Goal: Information Seeking & Learning: Learn about a topic

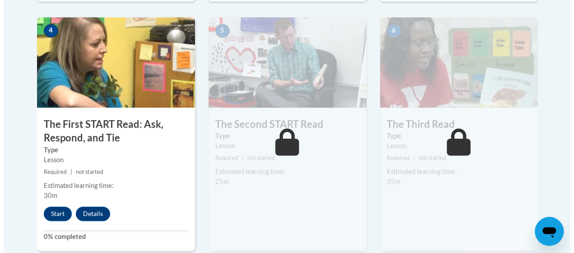
scroll to position [536, 0]
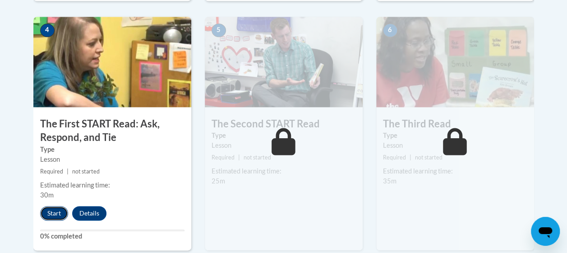
click at [52, 214] on button "Start" at bounding box center [54, 213] width 28 height 14
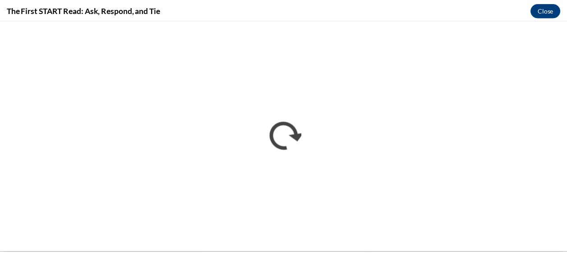
scroll to position [0, 0]
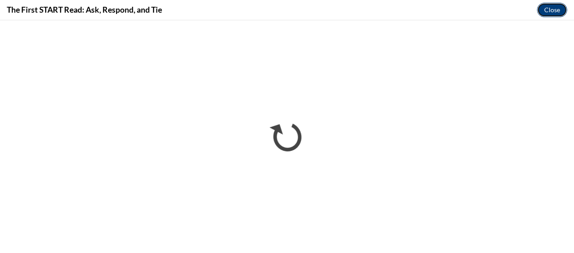
click at [548, 6] on button "Close" at bounding box center [552, 10] width 30 height 14
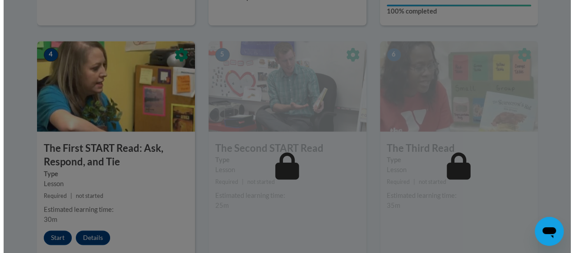
scroll to position [524, 0]
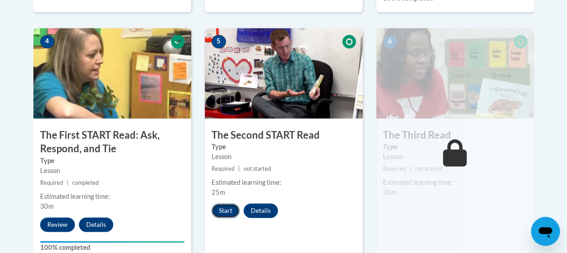
click at [229, 209] on button "Start" at bounding box center [226, 210] width 28 height 14
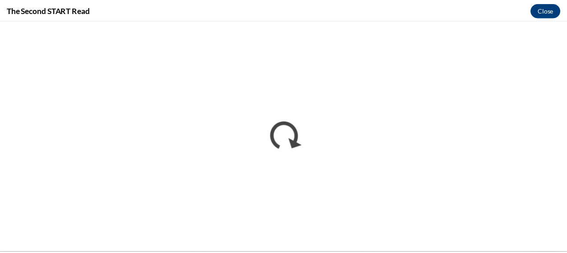
scroll to position [0, 0]
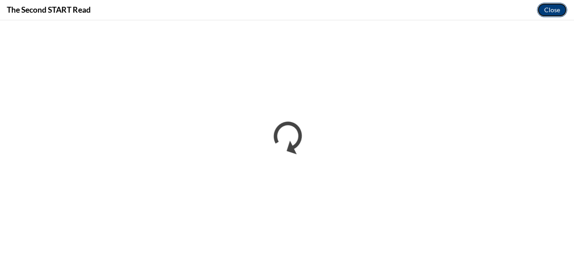
click at [559, 5] on button "Close" at bounding box center [552, 10] width 30 height 14
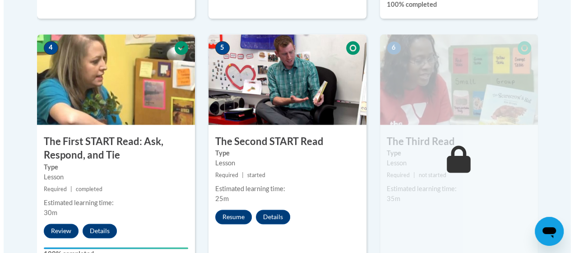
scroll to position [616, 0]
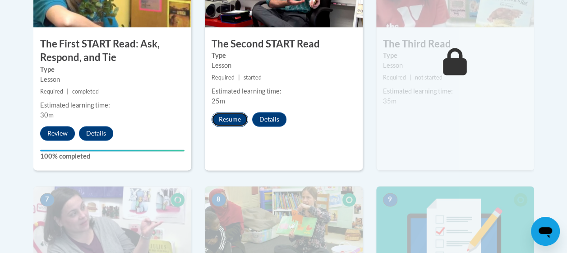
click at [237, 120] on button "Resume" at bounding box center [230, 119] width 37 height 14
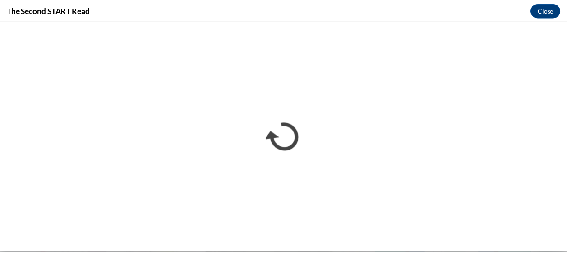
scroll to position [0, 0]
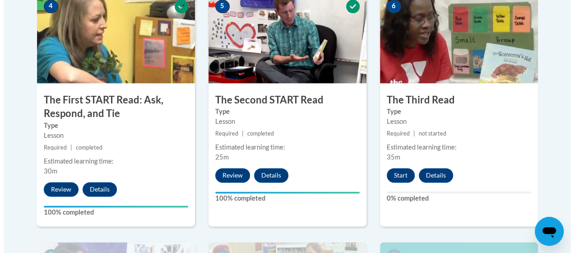
scroll to position [561, 0]
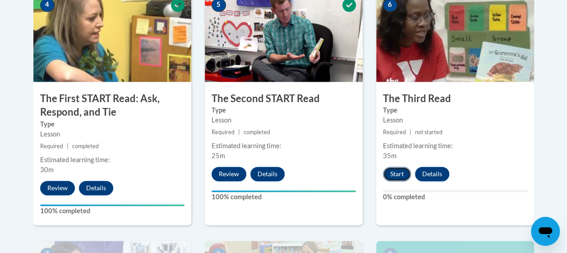
click at [391, 174] on button "Start" at bounding box center [397, 174] width 28 height 14
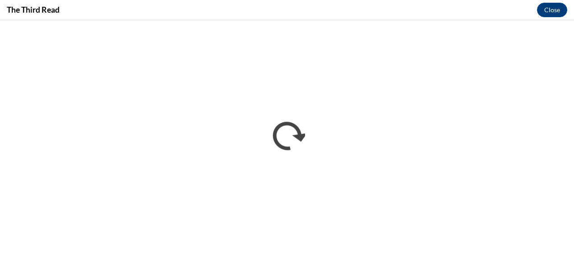
scroll to position [0, 0]
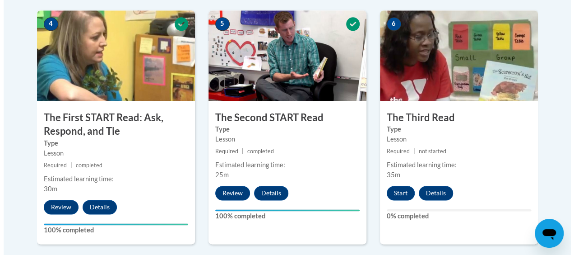
scroll to position [543, 0]
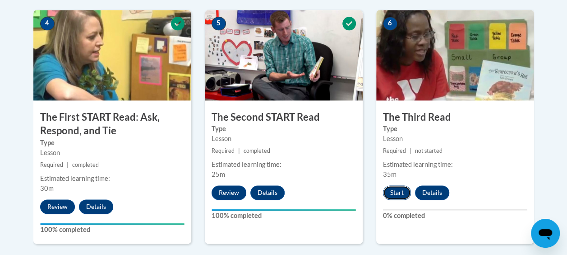
click at [394, 190] on button "Start" at bounding box center [397, 192] width 28 height 14
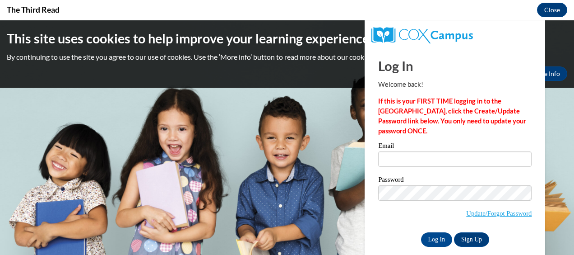
scroll to position [0, 0]
click at [436, 167] on div "Email" at bounding box center [454, 157] width 153 height 31
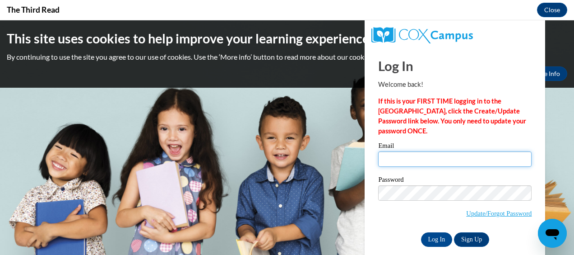
click at [438, 162] on input "Email" at bounding box center [454, 158] width 153 height 15
type input "shurd@lasvegasnevada.gov"
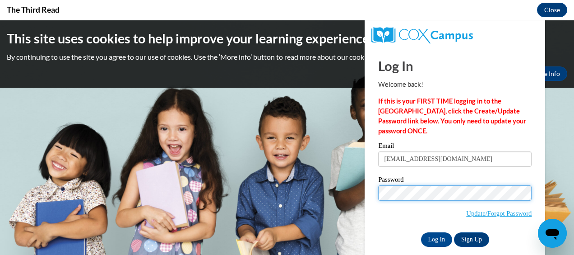
click at [421, 232] on input "Log In" at bounding box center [437, 239] width 32 height 14
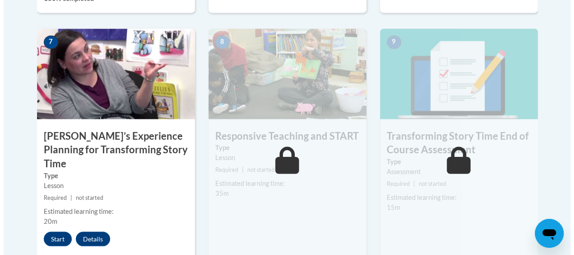
scroll to position [774, 0]
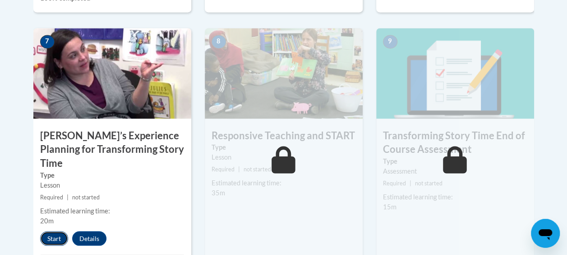
click at [55, 231] on button "Start" at bounding box center [54, 238] width 28 height 14
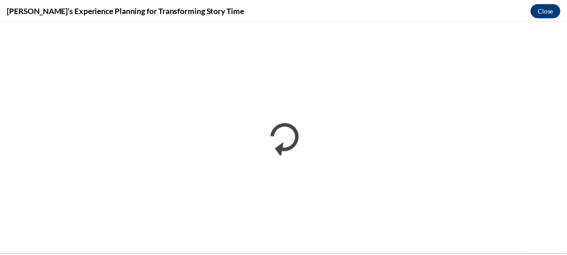
scroll to position [0, 0]
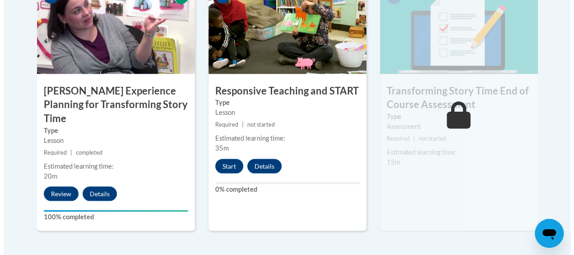
scroll to position [793, 0]
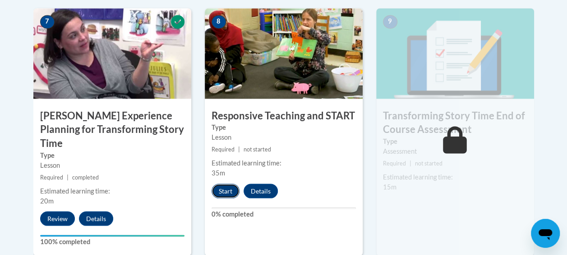
click at [215, 192] on button "Start" at bounding box center [226, 190] width 28 height 14
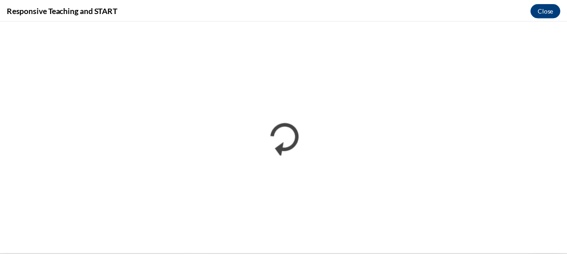
scroll to position [0, 0]
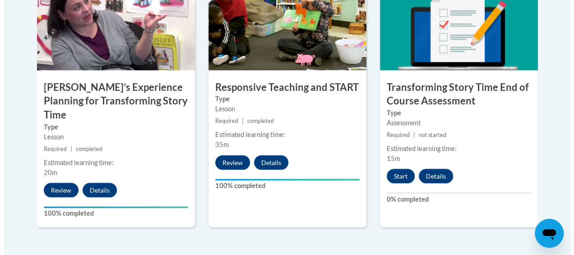
scroll to position [823, 0]
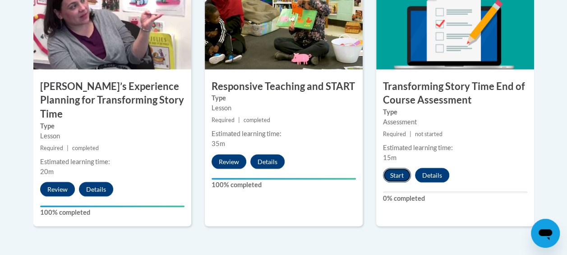
click at [392, 175] on button "Start" at bounding box center [397, 174] width 28 height 14
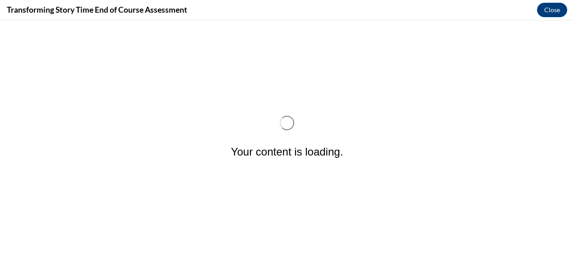
scroll to position [0, 0]
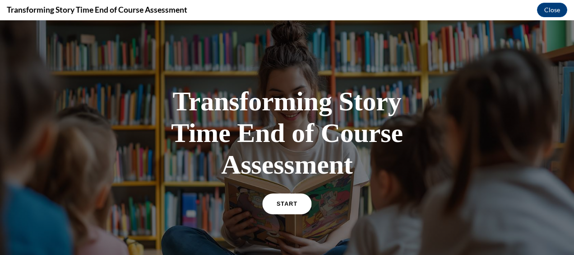
click at [280, 199] on link "START" at bounding box center [286, 203] width 49 height 21
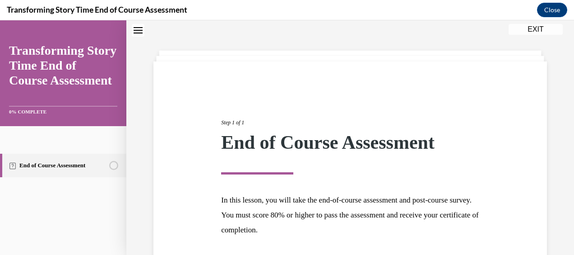
scroll to position [100, 0]
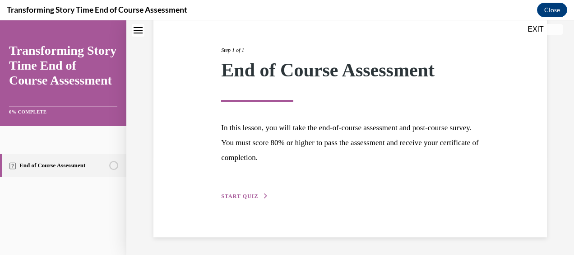
click at [236, 195] on span "START QUIZ" at bounding box center [239, 196] width 37 height 6
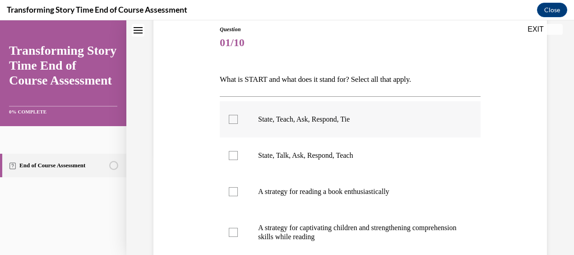
click at [252, 121] on label "State, Teach, Ask, Respond, Tie" at bounding box center [350, 119] width 261 height 36
click at [238, 121] on input "State, Teach, Ask, Respond, Tie" at bounding box center [233, 119] width 9 height 9
checkbox input "true"
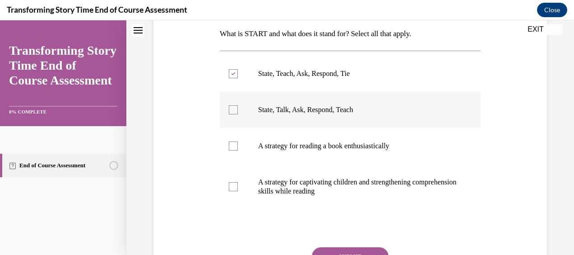
scroll to position [146, 0]
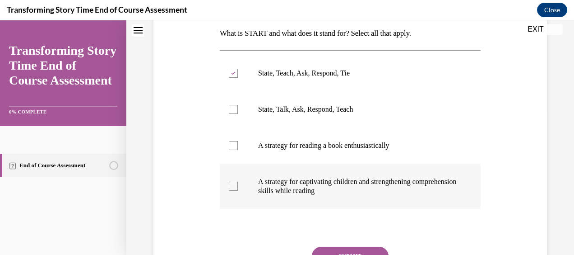
click at [338, 192] on p "A strategy for captivating children and strengthening comprehension skills whil…" at bounding box center [358, 186] width 200 height 18
click at [238, 190] on input "A strategy for captivating children and strengthening comprehension skills whil…" at bounding box center [233, 185] width 9 height 9
checkbox input "true"
click at [350, 248] on button "SUBMIT" at bounding box center [350, 255] width 77 height 18
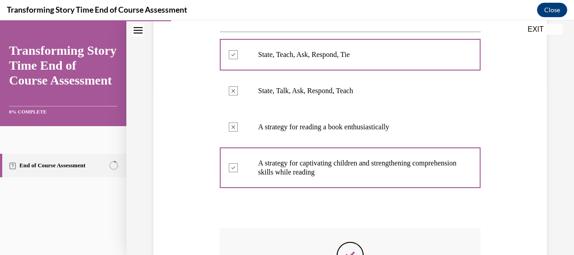
scroll to position [303, 0]
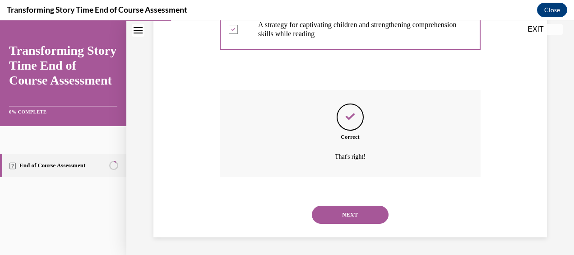
click at [346, 216] on button "NEXT" at bounding box center [350, 214] width 77 height 18
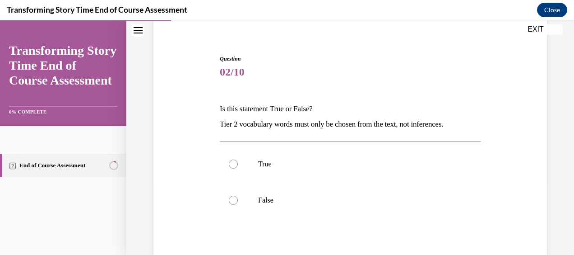
scroll to position [75, 0]
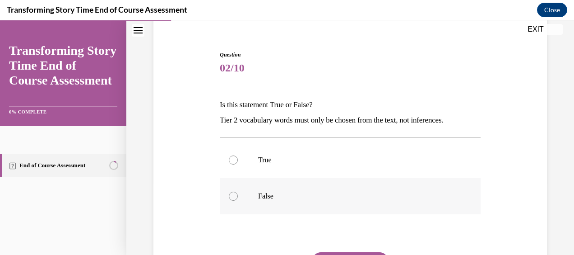
click at [258, 198] on p "False" at bounding box center [358, 195] width 200 height 9
click at [238, 198] on input "False" at bounding box center [233, 195] width 9 height 9
radio input "true"
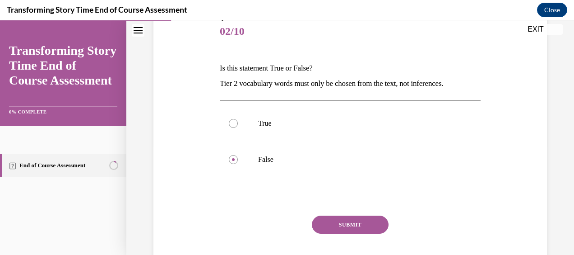
click at [349, 223] on button "SUBMIT" at bounding box center [350, 224] width 77 height 18
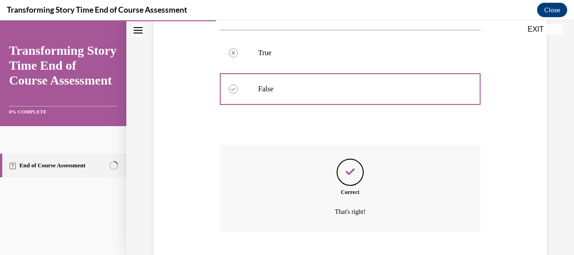
scroll to position [237, 0]
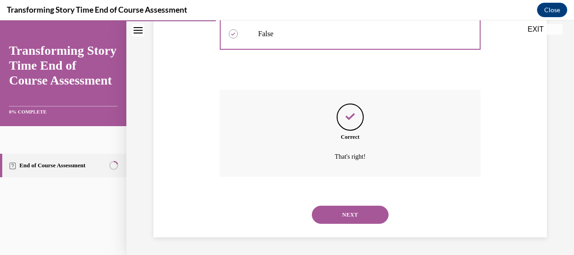
click at [345, 213] on button "NEXT" at bounding box center [350, 214] width 77 height 18
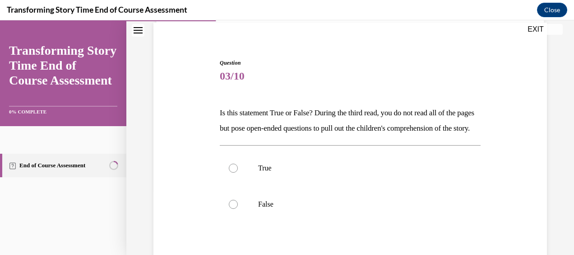
scroll to position [78, 0]
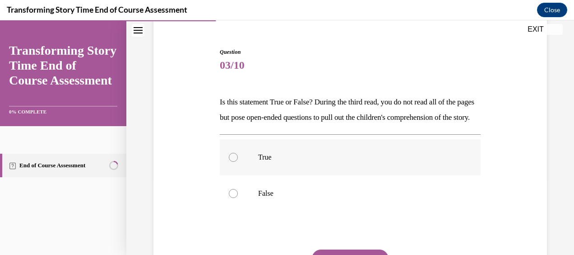
click at [259, 175] on label "True" at bounding box center [350, 157] width 261 height 36
click at [238, 162] on input "True" at bounding box center [233, 157] width 9 height 9
radio input "true"
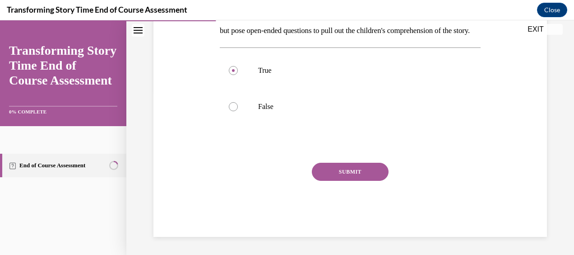
click at [350, 172] on button "SUBMIT" at bounding box center [350, 171] width 77 height 18
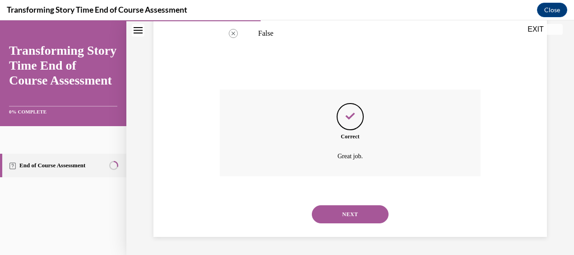
scroll to position [252, 0]
click at [357, 212] on button "NEXT" at bounding box center [350, 214] width 77 height 18
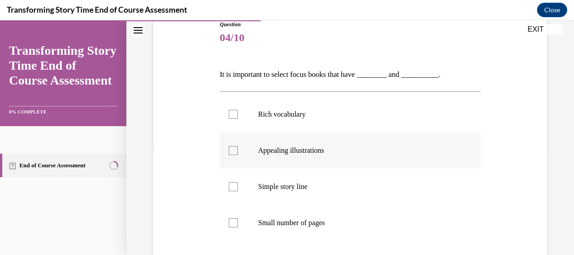
scroll to position [113, 0]
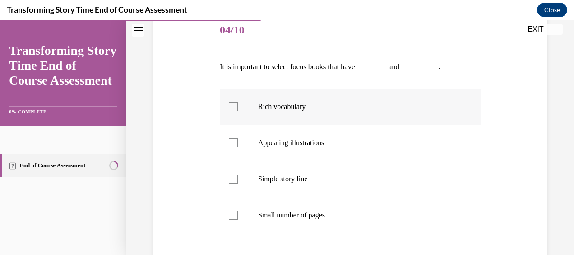
click at [305, 112] on label "Rich vocabulary" at bounding box center [350, 106] width 261 height 36
click at [238, 111] on input "Rich vocabulary" at bounding box center [233, 106] width 9 height 9
checkbox input "true"
click at [305, 155] on label "Appealing illustrations" at bounding box center [350, 143] width 261 height 36
click at [238, 147] on input "Appealing illustrations" at bounding box center [233, 142] width 9 height 9
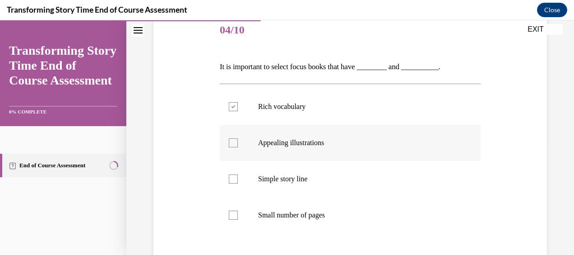
checkbox input "true"
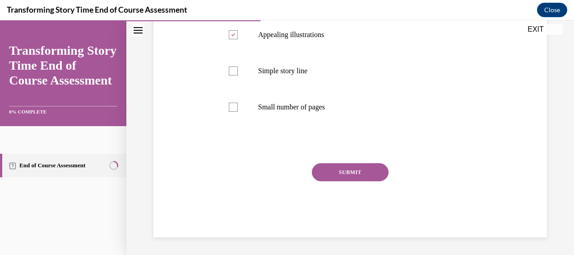
click at [337, 166] on button "SUBMIT" at bounding box center [350, 172] width 77 height 18
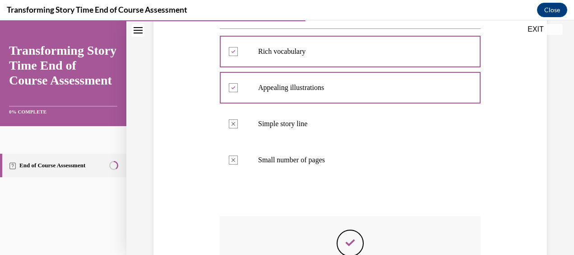
scroll to position [294, 0]
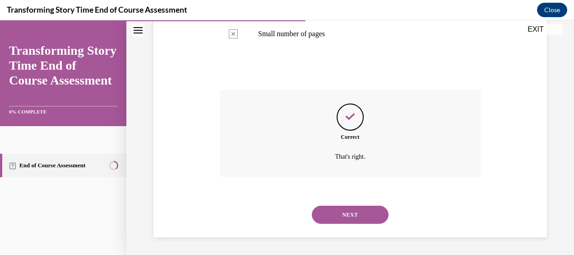
click at [334, 213] on button "NEXT" at bounding box center [350, 214] width 77 height 18
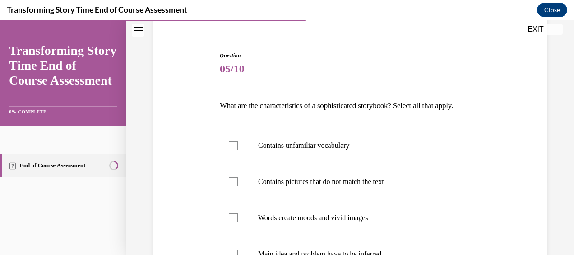
scroll to position [121, 0]
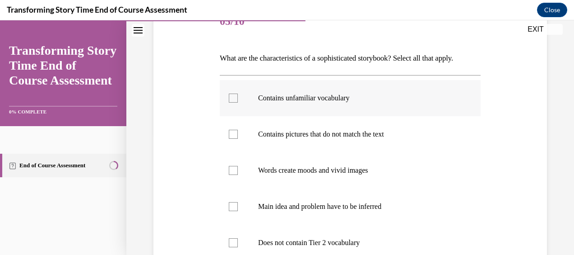
click at [321, 116] on label "Contains unfamiliar vocabulary" at bounding box center [350, 98] width 261 height 36
click at [238, 102] on input "Contains unfamiliar vocabulary" at bounding box center [233, 97] width 9 height 9
checkbox input "true"
click at [319, 139] on p "Contains pictures that do not match the text" at bounding box center [358, 134] width 200 height 9
click at [238, 139] on input "Contains pictures that do not match the text" at bounding box center [233, 134] width 9 height 9
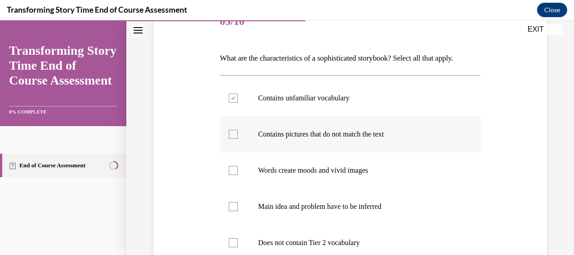
checkbox input "true"
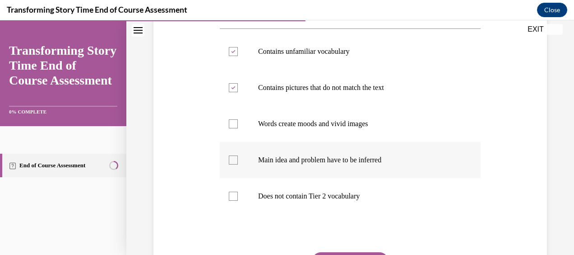
scroll to position [169, 0]
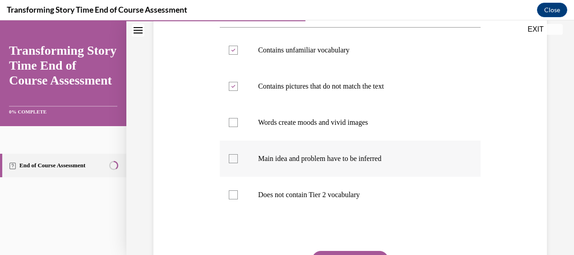
click at [320, 176] on label "Main idea and problem have to be inferred" at bounding box center [350, 158] width 261 height 36
click at [238, 163] on input "Main idea and problem have to be inferred" at bounding box center [233, 158] width 9 height 9
checkbox input "true"
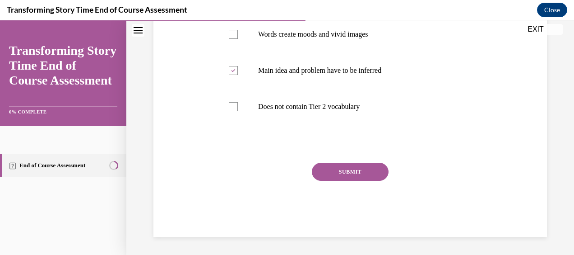
click at [321, 179] on button "SUBMIT" at bounding box center [350, 171] width 77 height 18
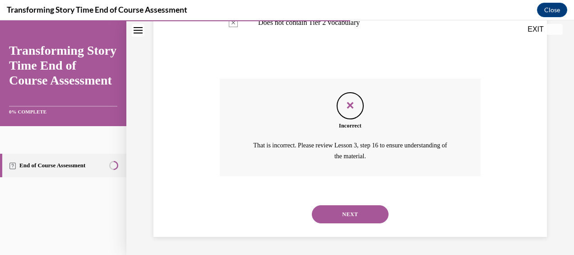
scroll to position [356, 0]
click at [337, 215] on button "NEXT" at bounding box center [350, 214] width 77 height 18
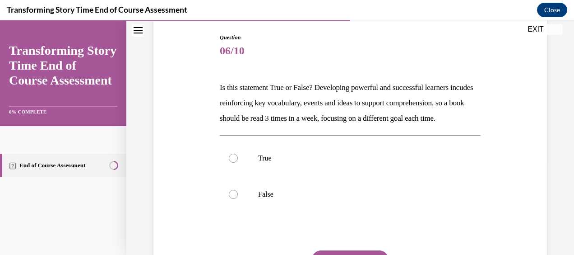
scroll to position [106, 0]
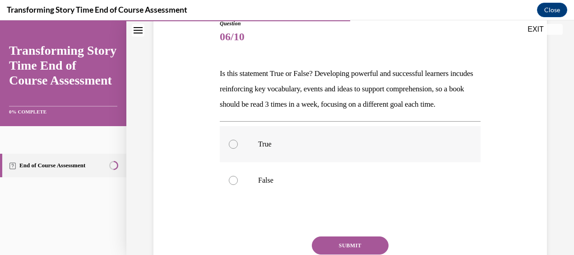
click at [230, 148] on div at bounding box center [233, 143] width 9 height 9
click at [230, 148] on input "True" at bounding box center [233, 143] width 9 height 9
radio input "true"
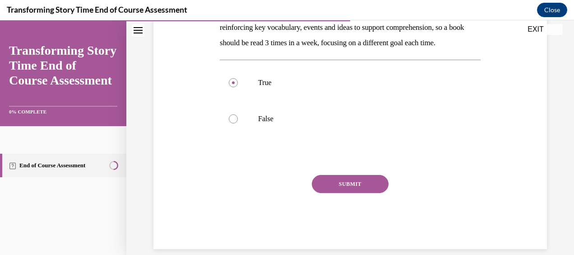
click at [347, 193] on button "SUBMIT" at bounding box center [350, 184] width 77 height 18
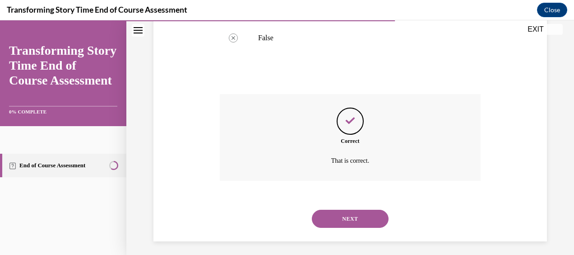
scroll to position [268, 0]
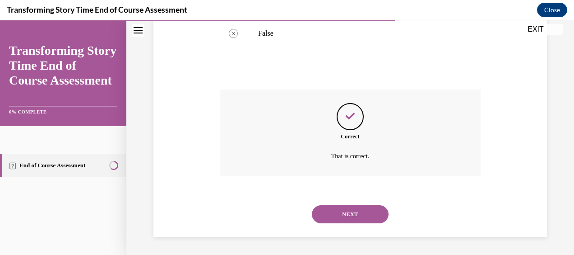
click at [349, 209] on button "NEXT" at bounding box center [350, 214] width 77 height 18
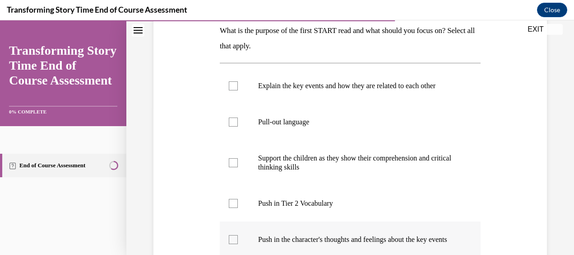
scroll to position [148, 0]
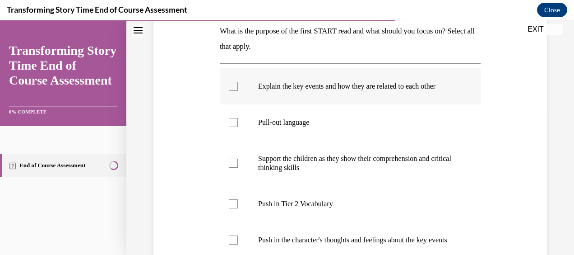
click at [338, 93] on label "Explain the key events and how they are related to each other" at bounding box center [350, 86] width 261 height 36
click at [238, 91] on input "Explain the key events and how they are related to each other" at bounding box center [233, 86] width 9 height 9
checkbox input "true"
click at [308, 167] on p "Support the children as they show their comprehension and critical thinking ski…" at bounding box center [358, 163] width 200 height 18
click at [238, 167] on input "Support the children as they show their comprehension and critical thinking ski…" at bounding box center [233, 162] width 9 height 9
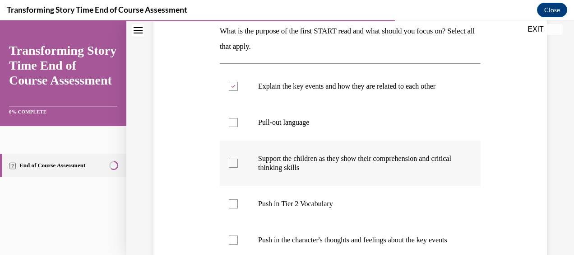
checkbox input "true"
click at [303, 199] on p "Push in Tier 2 Vocabulary" at bounding box center [358, 203] width 200 height 9
click at [238, 199] on input "Push in Tier 2 Vocabulary" at bounding box center [233, 203] width 9 height 9
checkbox input "true"
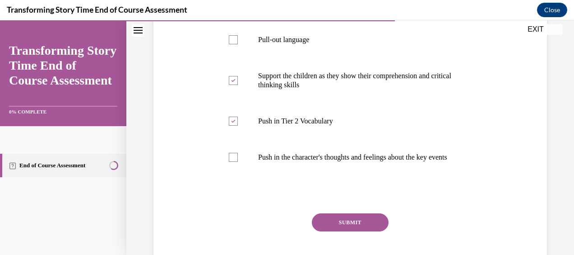
click at [338, 231] on button "SUBMIT" at bounding box center [350, 222] width 77 height 18
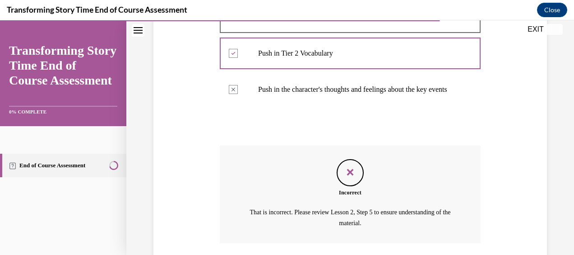
scroll to position [374, 0]
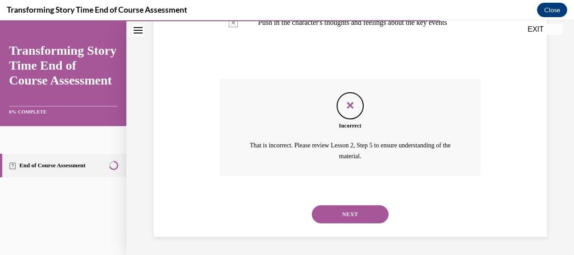
click at [350, 209] on button "NEXT" at bounding box center [350, 214] width 77 height 18
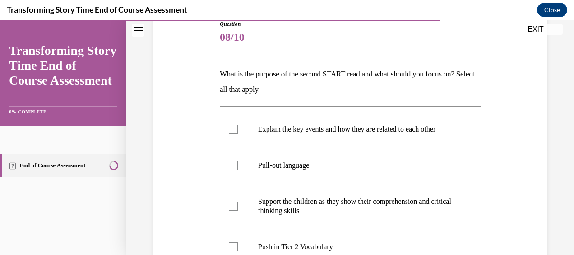
scroll to position [106, 0]
click at [335, 130] on p "Explain the key events and how they are related to each other" at bounding box center [358, 128] width 200 height 9
click at [238, 130] on input "Explain the key events and how they are related to each other" at bounding box center [233, 128] width 9 height 9
checkbox input "true"
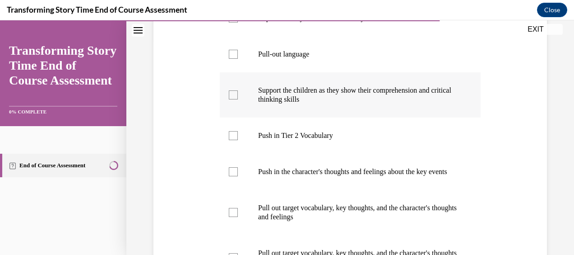
scroll to position [223, 0]
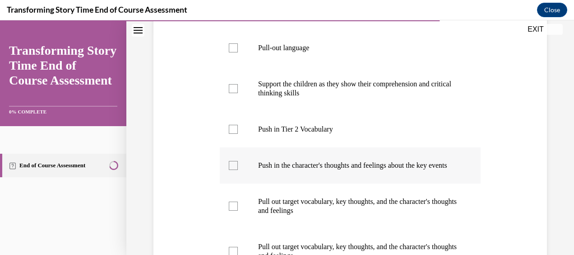
click at [326, 170] on p "Push in the character's thoughts and feelings about the key events" at bounding box center [358, 165] width 200 height 9
click at [238, 170] on input "Push in the character's thoughts and feelings about the key events" at bounding box center [233, 165] width 9 height 9
checkbox input "true"
click at [329, 215] on p "Pull out target vocabulary, key thoughts, and the character's thoughts and feel…" at bounding box center [358, 206] width 200 height 18
click at [238, 210] on input "Pull out target vocabulary, key thoughts, and the character's thoughts and feel…" at bounding box center [233, 205] width 9 height 9
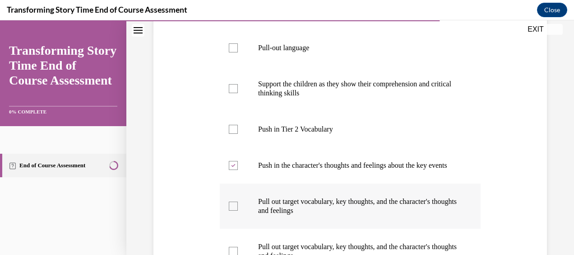
checkbox input "true"
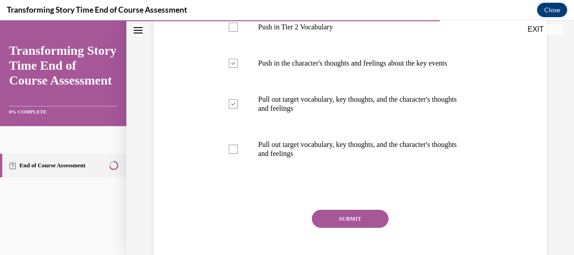
click at [351, 227] on button "SUBMIT" at bounding box center [350, 218] width 77 height 18
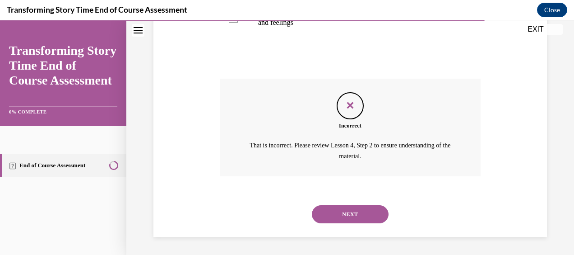
scroll to position [464, 0]
click at [349, 216] on button "NEXT" at bounding box center [350, 214] width 77 height 18
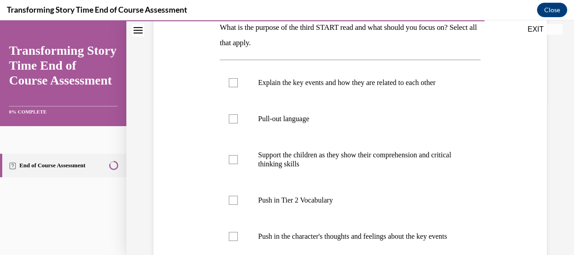
scroll to position [153, 0]
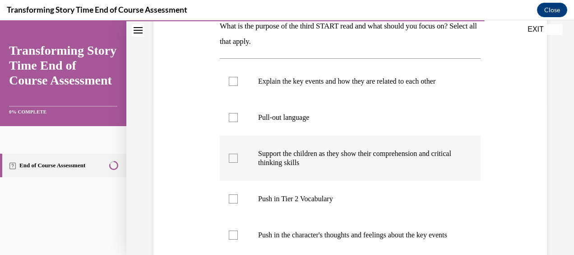
click at [300, 164] on p "Support the children as they show their comprehension and critical thinking ski…" at bounding box center [358, 158] width 200 height 18
click at [238, 162] on input "Support the children as they show their comprehension and critical thinking ski…" at bounding box center [233, 157] width 9 height 9
checkbox input "true"
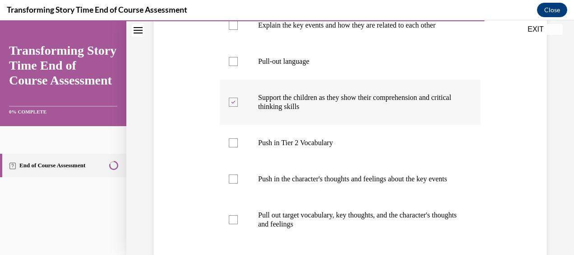
scroll to position [210, 0]
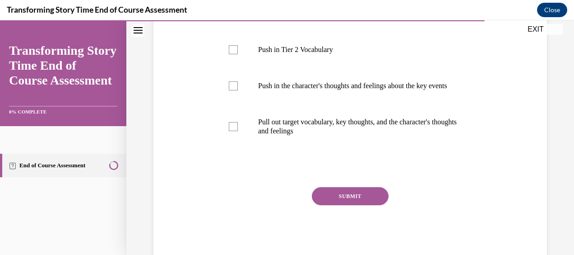
click at [337, 205] on button "SUBMIT" at bounding box center [350, 196] width 77 height 18
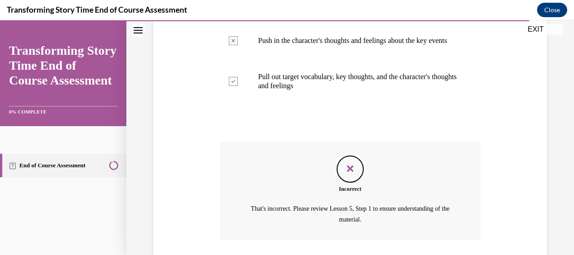
scroll to position [419, 0]
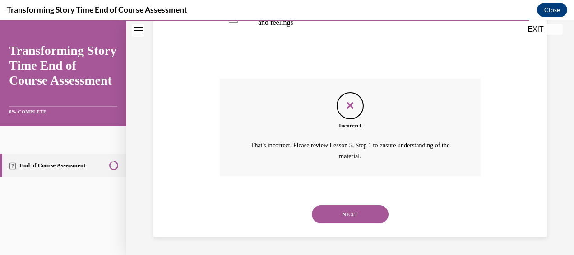
click at [346, 213] on button "NEXT" at bounding box center [350, 214] width 77 height 18
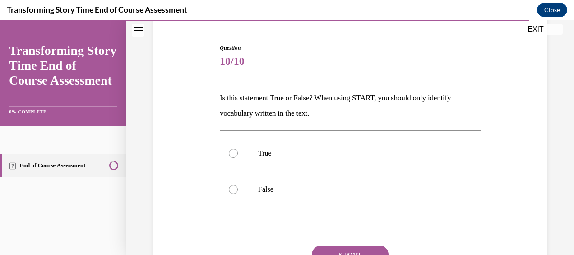
scroll to position [83, 0]
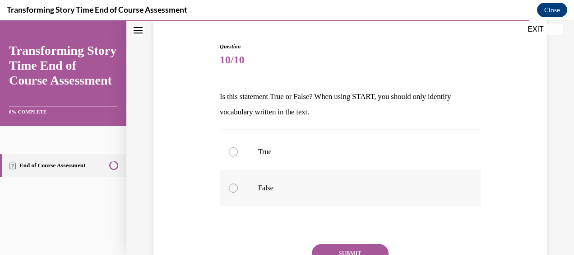
click at [258, 186] on p "False" at bounding box center [358, 187] width 200 height 9
click at [238, 186] on input "False" at bounding box center [233, 187] width 9 height 9
radio input "true"
click at [346, 246] on button "SUBMIT" at bounding box center [350, 253] width 77 height 18
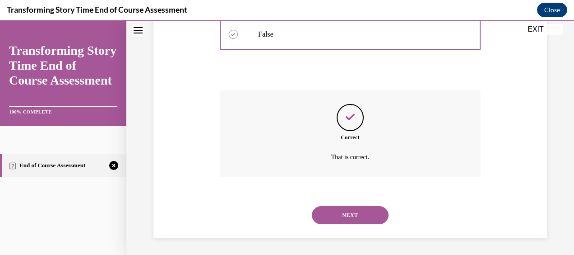
scroll to position [237, 0]
click at [357, 217] on button "NEXT" at bounding box center [350, 214] width 77 height 18
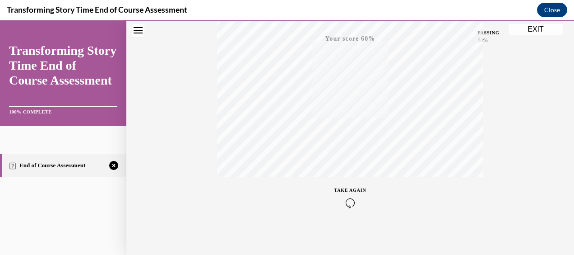
scroll to position [228, 0]
click at [348, 197] on icon "button" at bounding box center [350, 200] width 32 height 10
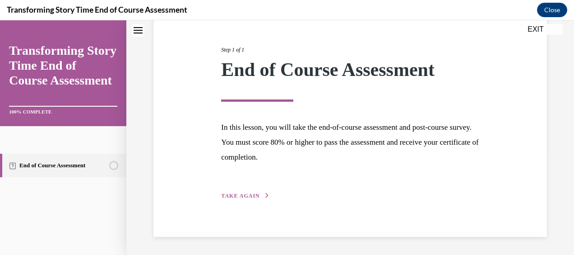
scroll to position [100, 0]
click at [246, 192] on button "TAKE AGAIN" at bounding box center [245, 196] width 48 height 8
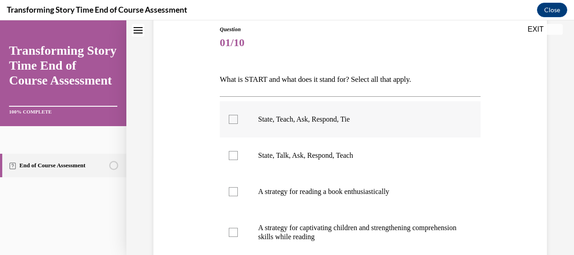
click at [284, 119] on p "State, Teach, Ask, Respond, Tie" at bounding box center [358, 119] width 200 height 9
click at [238, 119] on input "State, Teach, Ask, Respond, Tie" at bounding box center [233, 119] width 9 height 9
checkbox input "true"
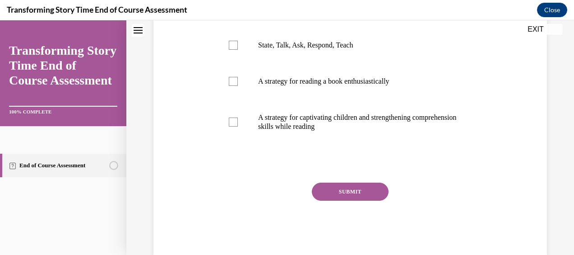
click at [345, 192] on button "SUBMIT" at bounding box center [350, 191] width 77 height 18
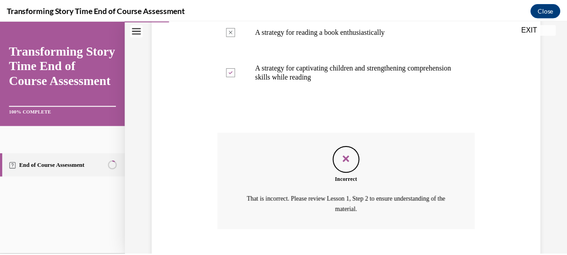
scroll to position [261, 0]
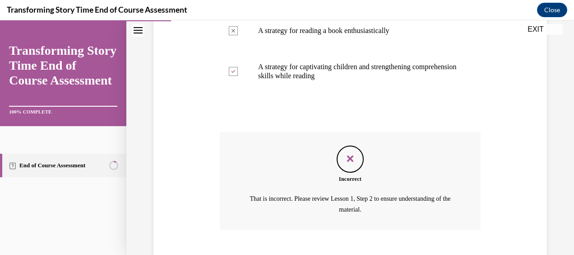
click at [534, 30] on button "EXIT" at bounding box center [536, 29] width 54 height 11
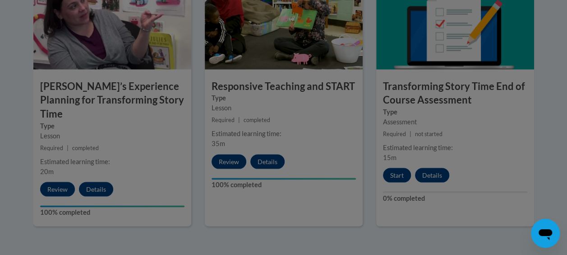
click at [396, 174] on div at bounding box center [283, 127] width 567 height 255
click at [393, 174] on div at bounding box center [283, 127] width 567 height 255
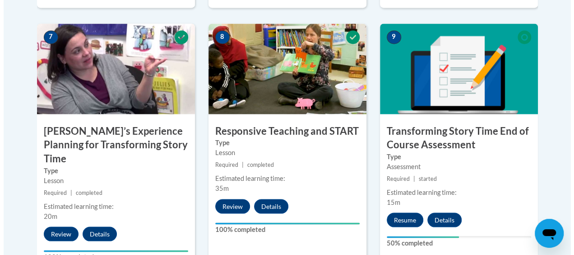
scroll to position [779, 0]
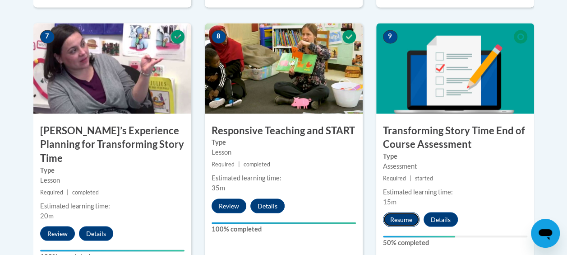
click at [407, 219] on button "Resume" at bounding box center [401, 219] width 37 height 14
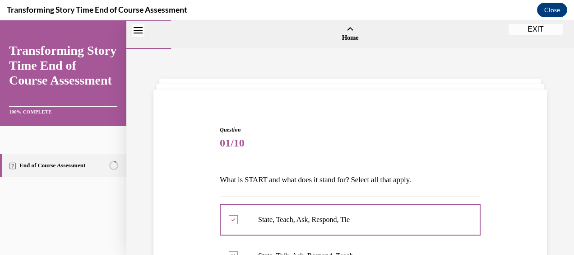
scroll to position [313, 0]
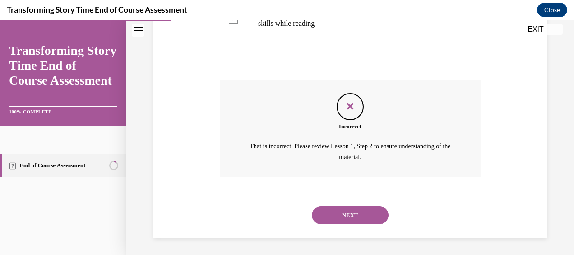
click at [336, 210] on button "NEXT" at bounding box center [350, 215] width 77 height 18
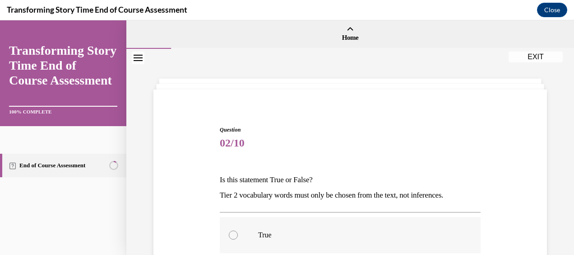
scroll to position [0, 0]
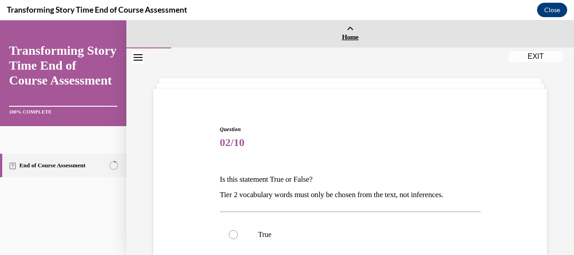
click at [349, 31] on icon at bounding box center [350, 29] width 7 height 7
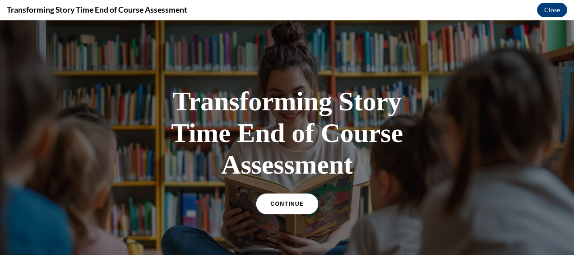
click at [280, 208] on link "CONTINUE" at bounding box center [287, 203] width 62 height 21
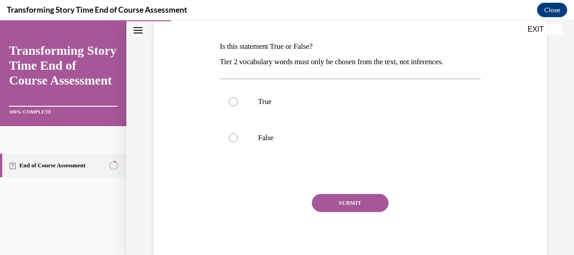
scroll to position [134, 0]
click at [231, 139] on div at bounding box center [233, 137] width 9 height 9
click at [231, 139] on input "False" at bounding box center [233, 137] width 9 height 9
radio input "true"
click at [340, 205] on button "SUBMIT" at bounding box center [350, 202] width 77 height 18
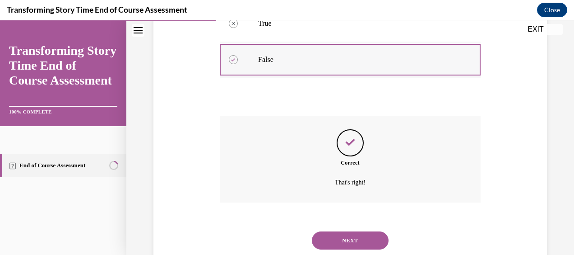
scroll to position [237, 0]
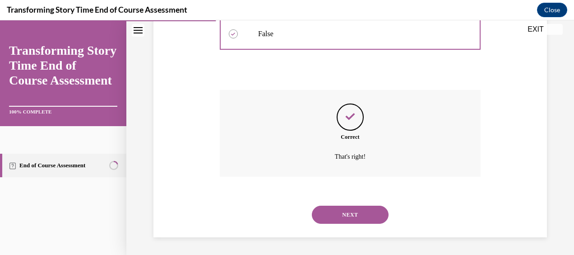
click at [326, 212] on button "NEXT" at bounding box center [350, 214] width 77 height 18
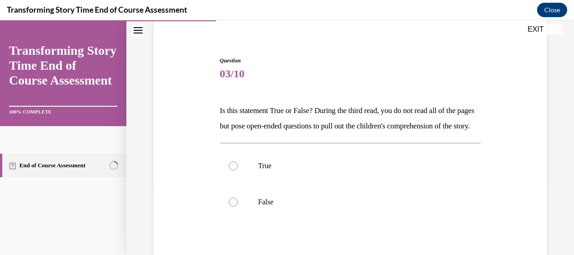
scroll to position [71, 0]
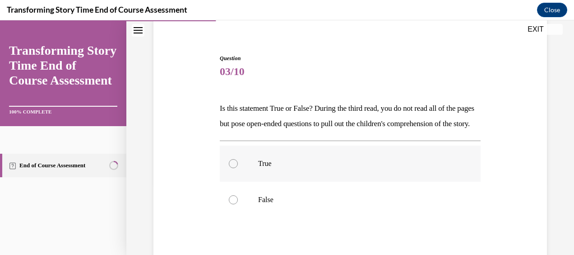
click at [263, 168] on p "True" at bounding box center [358, 163] width 200 height 9
click at [238, 168] on input "True" at bounding box center [233, 163] width 9 height 9
radio input "true"
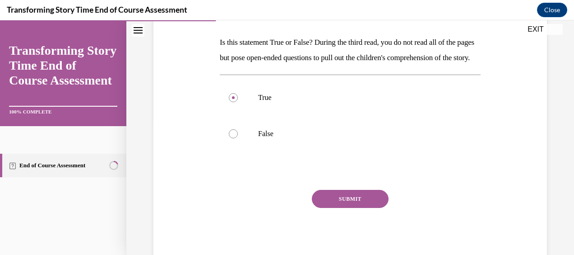
click at [355, 208] on button "SUBMIT" at bounding box center [350, 199] width 77 height 18
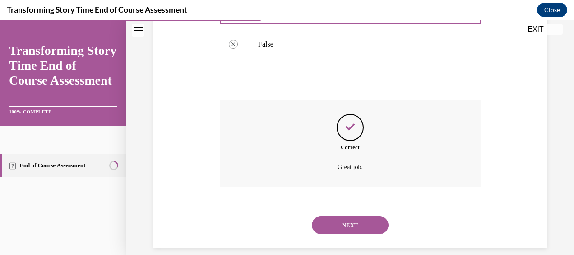
scroll to position [252, 0]
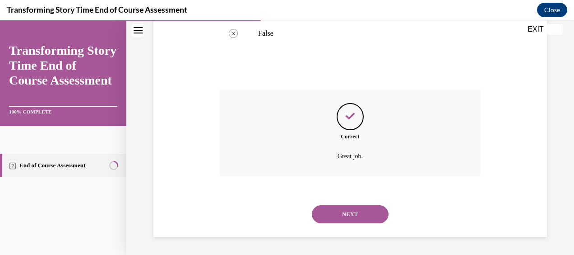
click at [351, 217] on button "NEXT" at bounding box center [350, 214] width 77 height 18
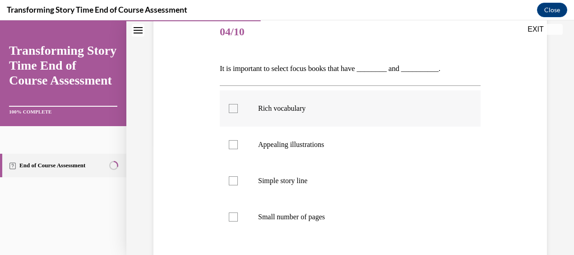
scroll to position [111, 0]
click at [286, 143] on p "Appealing illustrations" at bounding box center [358, 143] width 200 height 9
click at [238, 143] on input "Appealing illustrations" at bounding box center [233, 143] width 9 height 9
checkbox input "true"
click at [321, 105] on p "Rich vocabulary" at bounding box center [358, 107] width 200 height 9
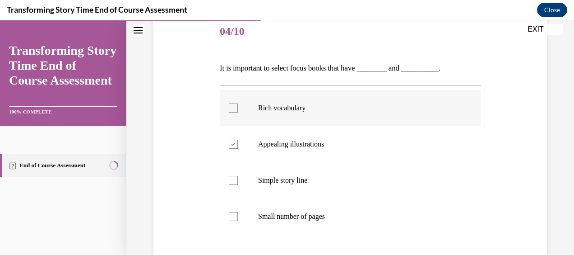
click at [238, 105] on input "Rich vocabulary" at bounding box center [233, 107] width 9 height 9
checkbox input "true"
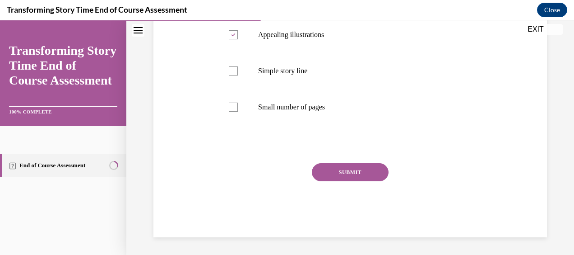
click at [324, 172] on button "SUBMIT" at bounding box center [350, 172] width 77 height 18
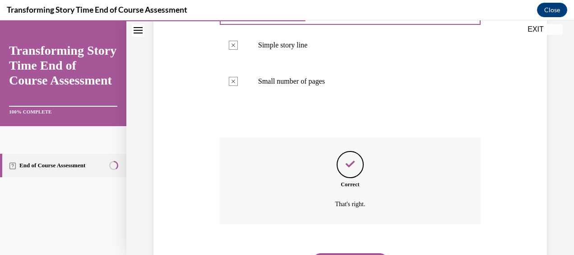
scroll to position [294, 0]
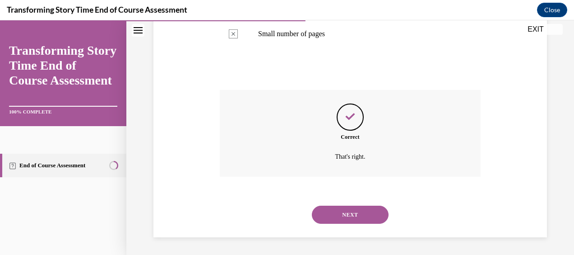
click at [341, 219] on button "NEXT" at bounding box center [350, 214] width 77 height 18
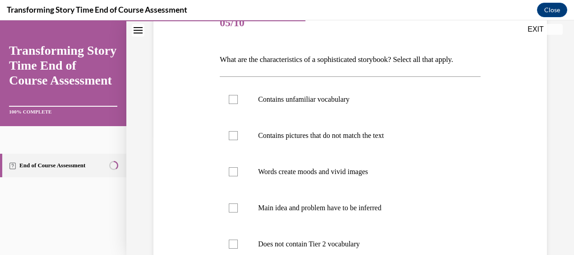
scroll to position [122, 0]
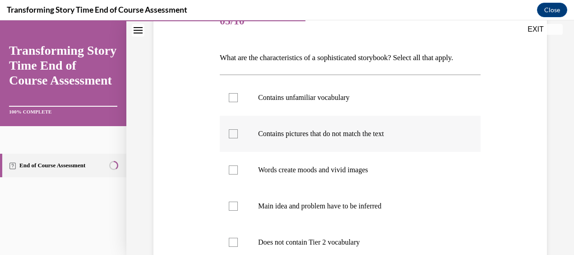
click at [320, 152] on label "Contains pictures that do not match the text" at bounding box center [350, 134] width 261 height 36
click at [238, 138] on input "Contains pictures that do not match the text" at bounding box center [233, 133] width 9 height 9
checkbox input "true"
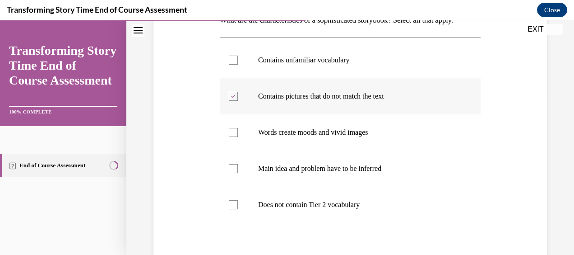
scroll to position [160, 0]
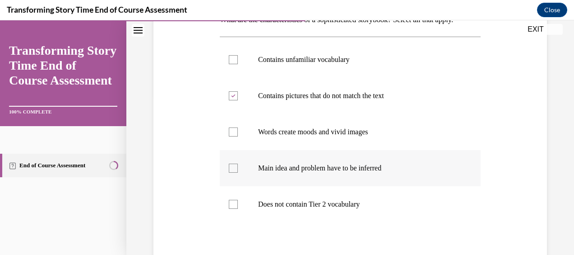
click at [348, 186] on label "Main idea and problem have to be inferred" at bounding box center [350, 168] width 261 height 36
click at [238, 172] on input "Main idea and problem have to be inferred" at bounding box center [233, 167] width 9 height 9
checkbox input "true"
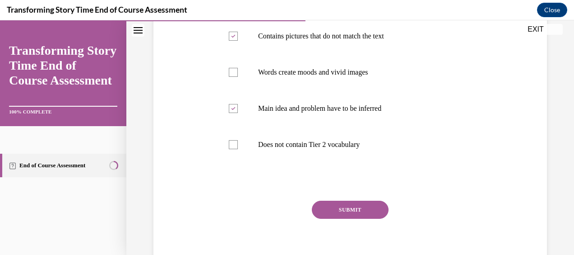
click at [350, 218] on button "SUBMIT" at bounding box center [350, 209] width 77 height 18
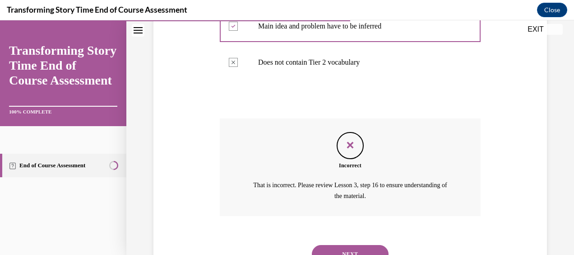
scroll to position [356, 0]
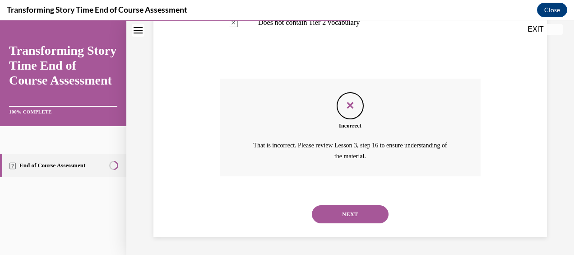
click at [350, 218] on button "NEXT" at bounding box center [350, 214] width 77 height 18
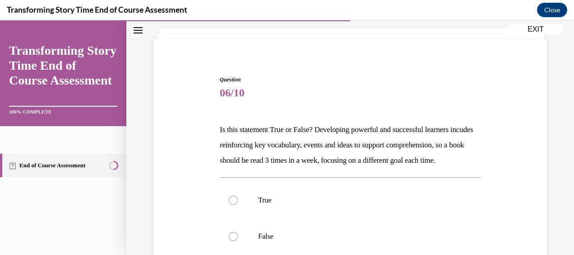
scroll to position [51, 0]
click at [252, 218] on label "True" at bounding box center [350, 199] width 261 height 36
click at [238, 204] on input "True" at bounding box center [233, 199] width 9 height 9
radio input "true"
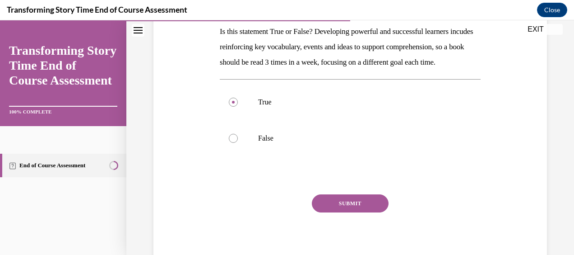
click at [325, 212] on button "SUBMIT" at bounding box center [350, 203] width 77 height 18
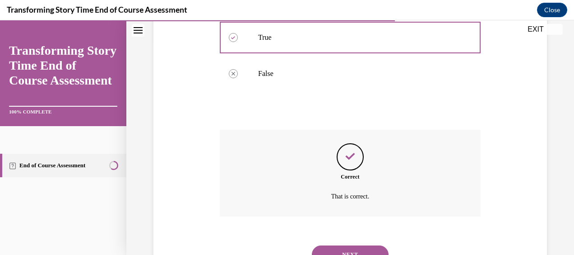
scroll to position [268, 0]
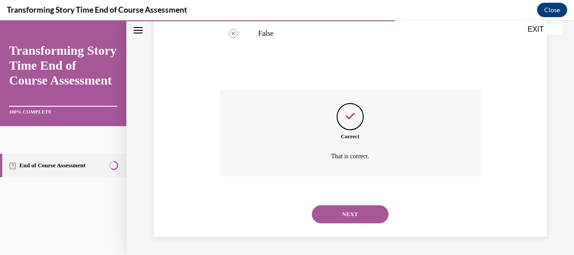
click at [343, 220] on button "NEXT" at bounding box center [350, 214] width 77 height 18
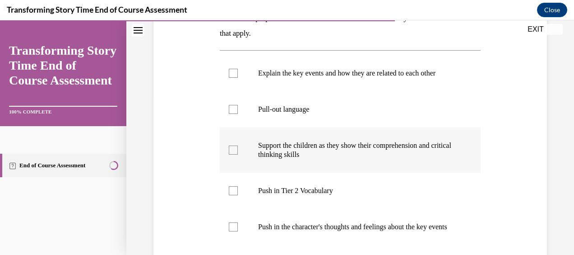
scroll to position [174, 0]
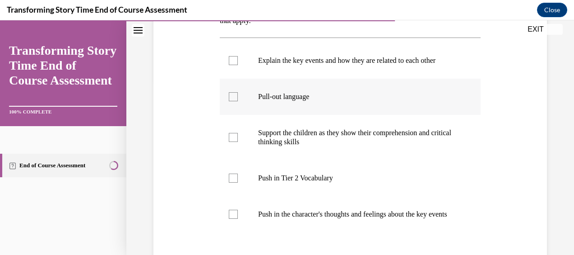
click at [307, 92] on p "Pull-out language" at bounding box center [358, 96] width 200 height 9
click at [238, 92] on input "Pull-out language" at bounding box center [233, 96] width 9 height 9
checkbox input "true"
click at [311, 175] on p "Push in Tier 2 Vocabulary" at bounding box center [358, 177] width 200 height 9
click at [238, 175] on input "Push in Tier 2 Vocabulary" at bounding box center [233, 177] width 9 height 9
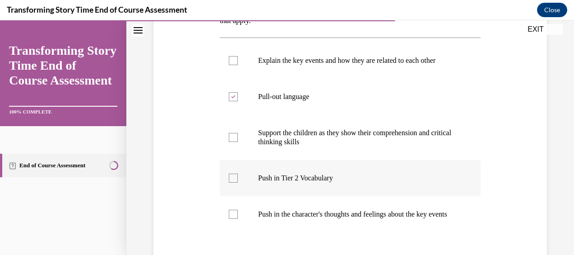
checkbox input "true"
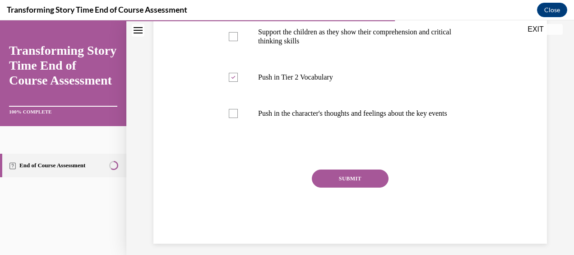
click at [342, 187] on button "SUBMIT" at bounding box center [350, 178] width 77 height 18
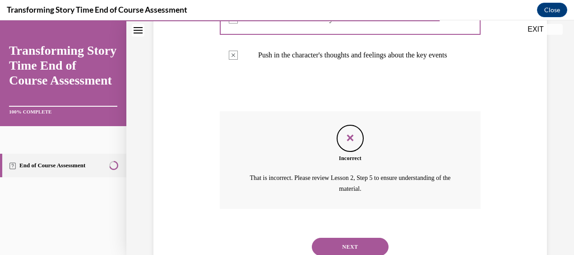
scroll to position [341, 0]
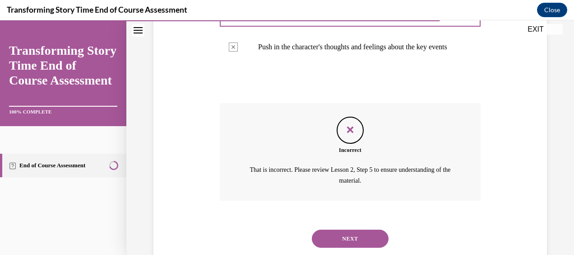
click at [341, 244] on button "NEXT" at bounding box center [350, 238] width 77 height 18
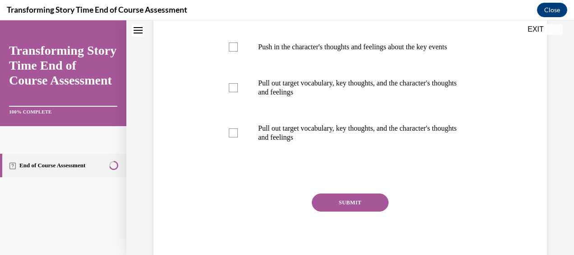
scroll to position [0, 0]
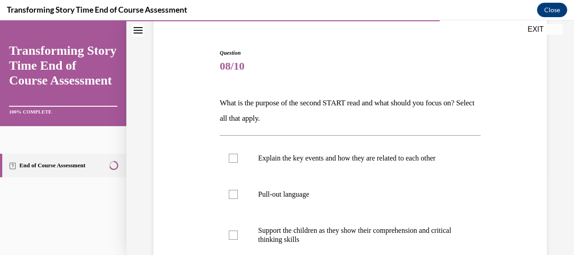
click at [336, 173] on label "Explain the key events and how they are related to each other" at bounding box center [350, 158] width 261 height 36
click at [238, 162] on input "Explain the key events and how they are related to each other" at bounding box center [233, 157] width 9 height 9
checkbox input "true"
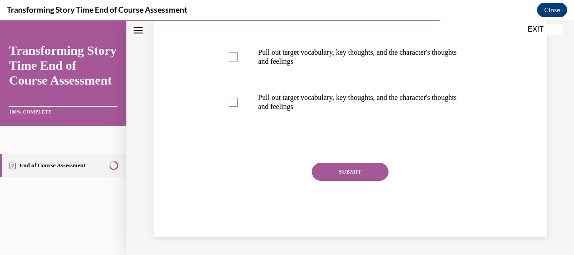
click at [349, 166] on button "SUBMIT" at bounding box center [350, 171] width 77 height 18
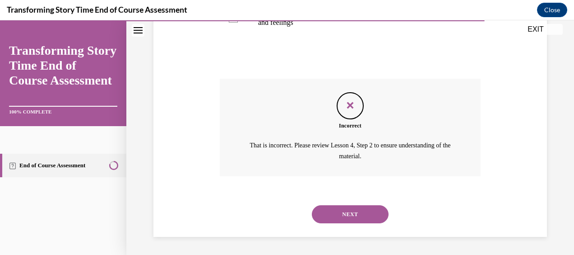
scroll to position [464, 0]
click at [349, 215] on button "NEXT" at bounding box center [350, 214] width 77 height 18
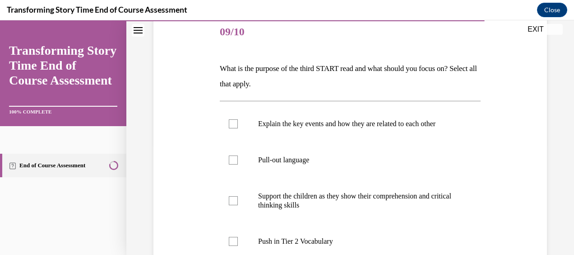
click at [316, 200] on p "Support the children as they show their comprehension and critical thinking ski…" at bounding box center [358, 200] width 200 height 18
click at [238, 200] on input "Support the children as they show their comprehension and critical thinking ski…" at bounding box center [233, 200] width 9 height 9
checkbox input "true"
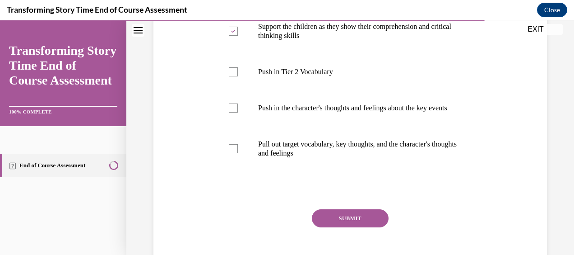
click at [327, 220] on button "SUBMIT" at bounding box center [350, 218] width 77 height 18
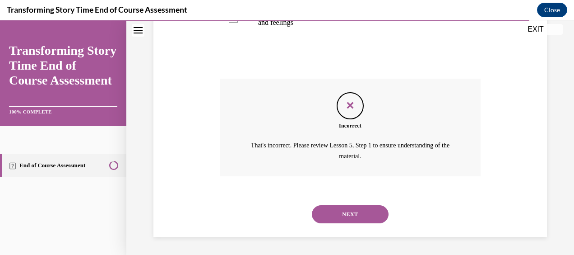
scroll to position [419, 0]
drag, startPoint x: 359, startPoint y: 212, endPoint x: 319, endPoint y: 209, distance: 40.3
click at [319, 209] on button "NEXT" at bounding box center [350, 214] width 77 height 18
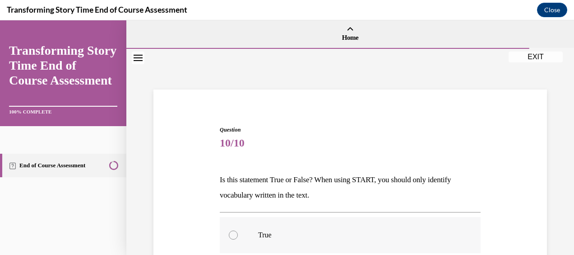
click at [254, 240] on label "True" at bounding box center [350, 235] width 261 height 36
click at [238, 239] on input "True" at bounding box center [233, 234] width 9 height 9
radio input "true"
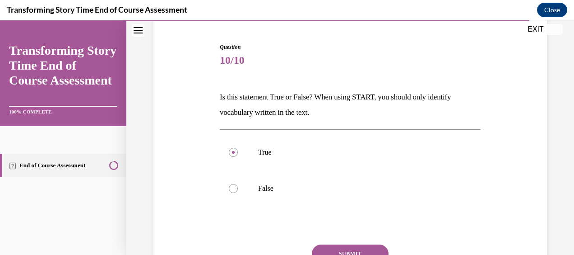
scroll to position [110, 0]
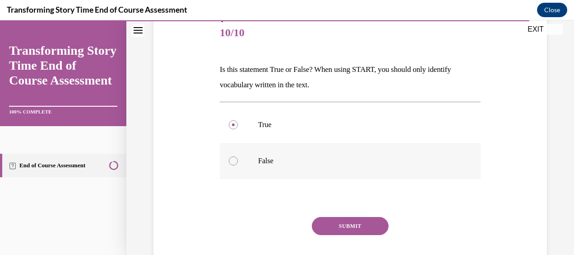
click at [314, 167] on label "False" at bounding box center [350, 161] width 261 height 36
click at [238, 165] on input "False" at bounding box center [233, 160] width 9 height 9
radio input "true"
click at [338, 221] on button "SUBMIT" at bounding box center [350, 226] width 77 height 18
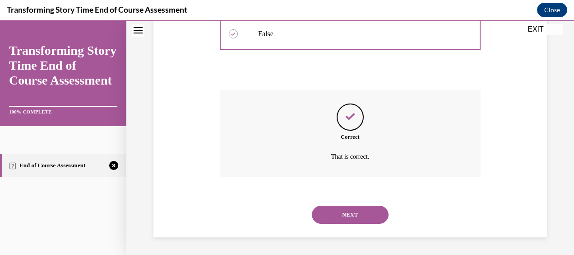
click at [352, 216] on button "NEXT" at bounding box center [350, 214] width 77 height 18
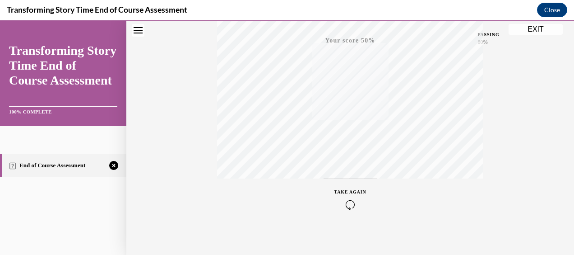
scroll to position [228, 0]
click at [348, 181] on button "TAKE AGAIN" at bounding box center [351, 194] width 54 height 41
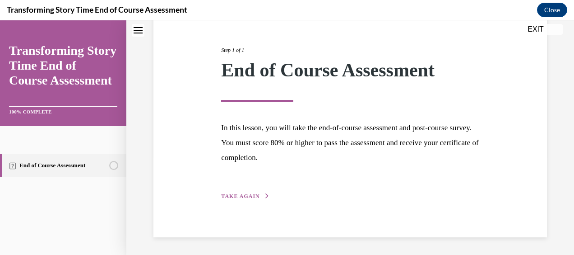
click at [240, 198] on span "TAKE AGAIN" at bounding box center [240, 196] width 38 height 6
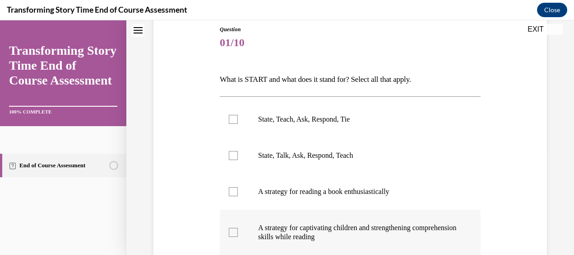
click at [334, 236] on p "A strategy for captivating children and strengthening comprehension skills whil…" at bounding box center [358, 232] width 200 height 18
click at [238, 236] on input "A strategy for captivating children and strengthening comprehension skills whil…" at bounding box center [233, 231] width 9 height 9
checkbox input "true"
click at [338, 122] on p "State, Teach, Ask, Respond, Tie" at bounding box center [358, 119] width 200 height 9
click at [238, 122] on input "State, Teach, Ask, Respond, Tie" at bounding box center [233, 119] width 9 height 9
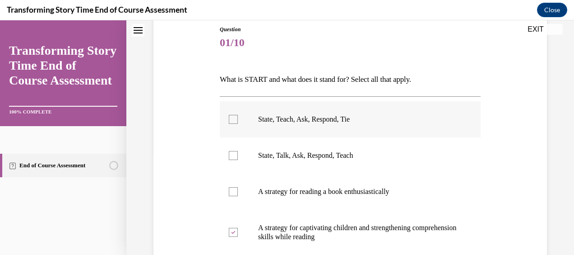
checkbox input "true"
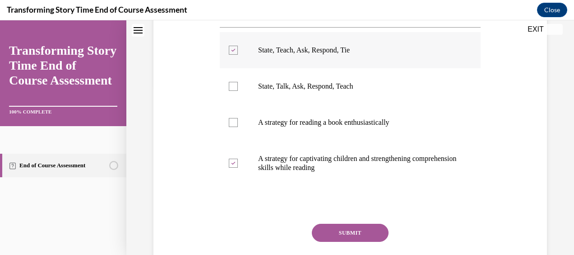
scroll to position [170, 0]
click at [366, 228] on button "SUBMIT" at bounding box center [350, 232] width 77 height 18
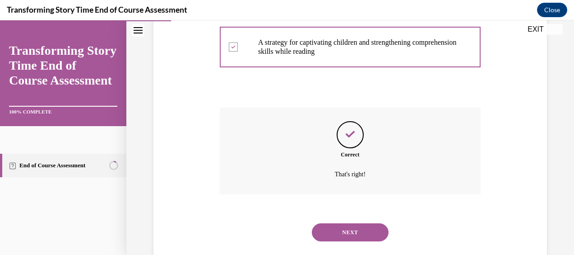
scroll to position [303, 0]
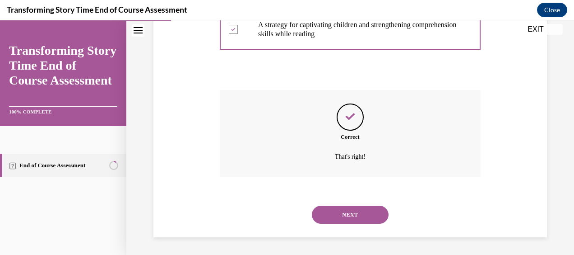
click at [349, 215] on button "NEXT" at bounding box center [350, 214] width 77 height 18
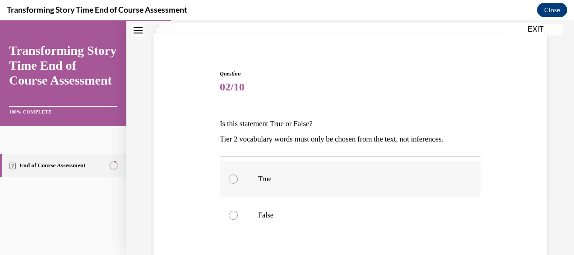
scroll to position [67, 0]
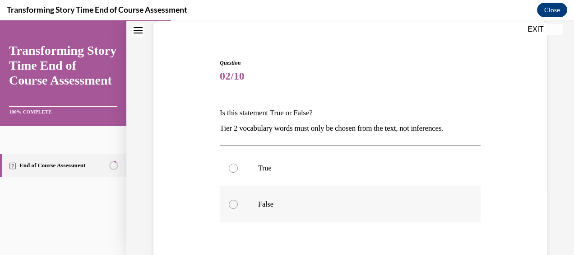
click at [323, 212] on label "False" at bounding box center [350, 204] width 261 height 36
click at [238, 209] on input "False" at bounding box center [233, 203] width 9 height 9
radio input "true"
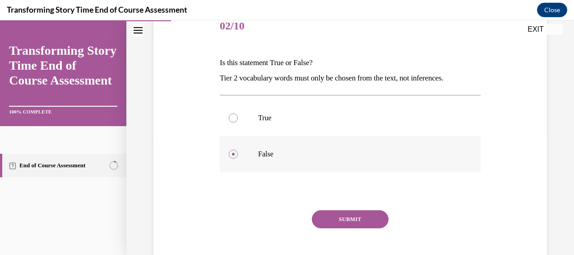
click at [323, 212] on button "SUBMIT" at bounding box center [350, 219] width 77 height 18
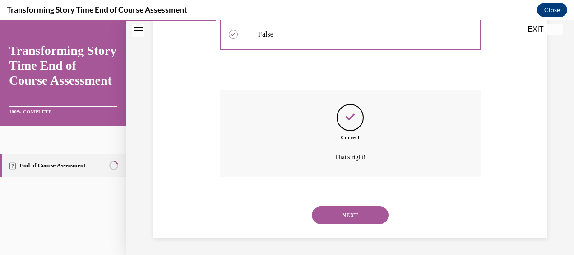
scroll to position [237, 0]
click at [349, 210] on button "NEXT" at bounding box center [350, 214] width 77 height 18
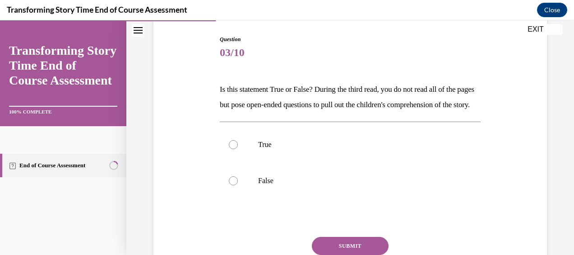
scroll to position [92, 0]
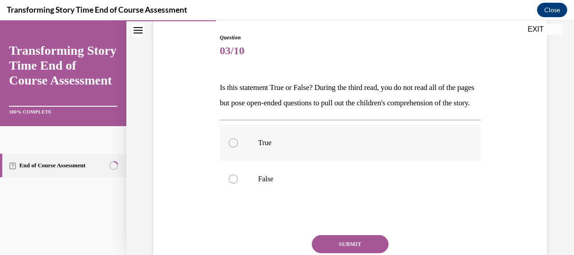
click at [311, 161] on label "True" at bounding box center [350, 143] width 261 height 36
click at [238, 147] on input "True" at bounding box center [233, 142] width 9 height 9
radio input "true"
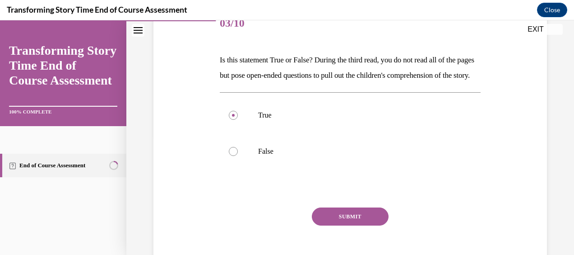
scroll to position [120, 0]
click at [352, 225] on button "SUBMIT" at bounding box center [350, 216] width 77 height 18
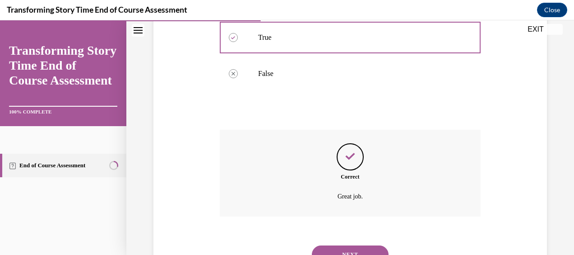
scroll to position [252, 0]
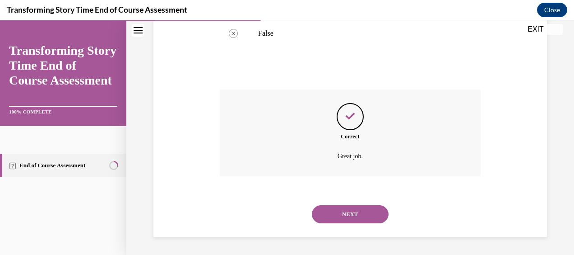
click at [360, 208] on button "NEXT" at bounding box center [350, 214] width 77 height 18
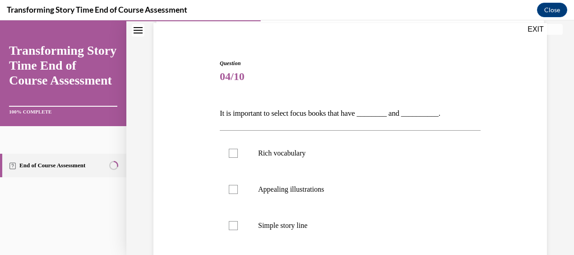
scroll to position [74, 0]
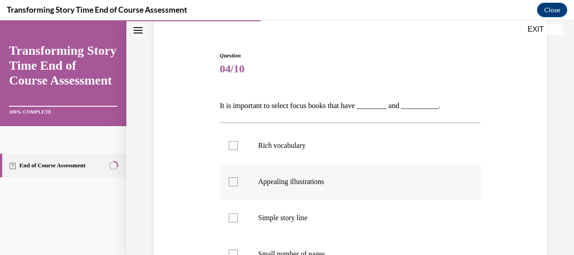
click at [333, 185] on p "Appealing illustrations" at bounding box center [358, 181] width 200 height 9
click at [238, 185] on input "Appealing illustrations" at bounding box center [233, 181] width 9 height 9
checkbox input "true"
click at [331, 143] on p "Rich vocabulary" at bounding box center [358, 145] width 200 height 9
click at [238, 143] on input "Rich vocabulary" at bounding box center [233, 145] width 9 height 9
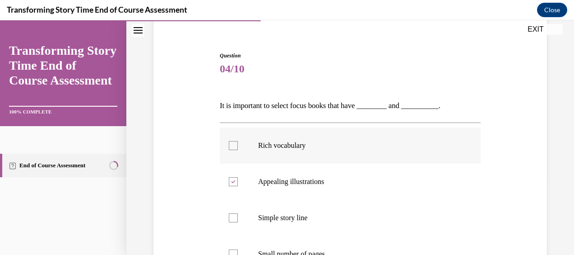
checkbox input "true"
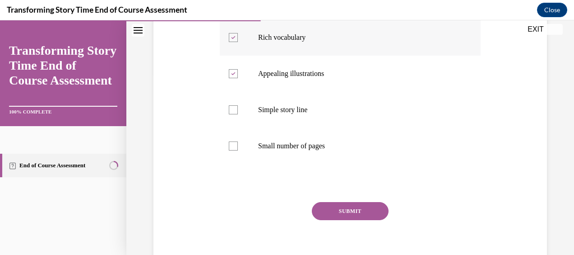
scroll to position [182, 0]
click at [343, 204] on button "SUBMIT" at bounding box center [350, 210] width 77 height 18
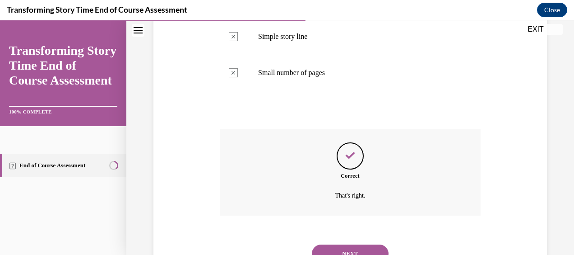
scroll to position [267, 0]
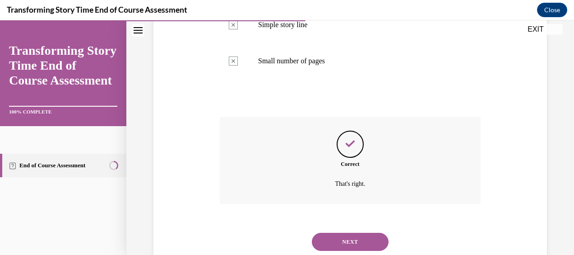
click at [343, 232] on div "NEXT" at bounding box center [350, 241] width 261 height 36
click at [348, 236] on button "NEXT" at bounding box center [350, 241] width 77 height 18
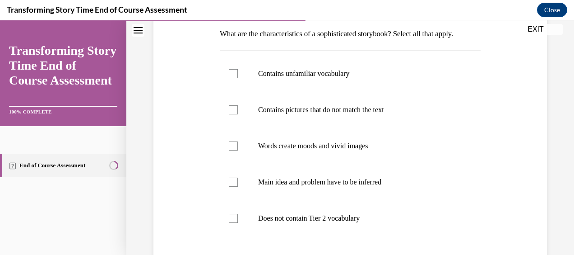
scroll to position [147, 0]
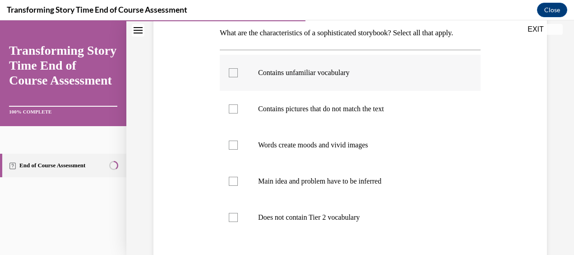
click at [336, 77] on p "Contains unfamiliar vocabulary" at bounding box center [358, 72] width 200 height 9
click at [238, 77] on input "Contains unfamiliar vocabulary" at bounding box center [233, 72] width 9 height 9
checkbox input "true"
click at [358, 113] on p "Contains pictures that do not match the text" at bounding box center [358, 108] width 200 height 9
click at [238, 113] on input "Contains pictures that do not match the text" at bounding box center [233, 108] width 9 height 9
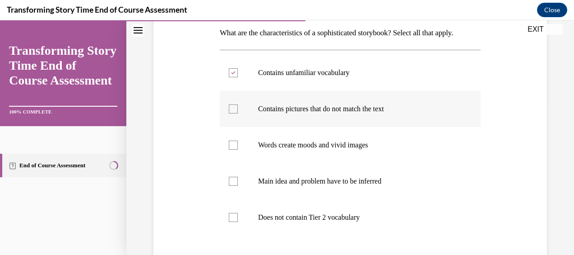
checkbox input "true"
click at [340, 149] on p "Words create moods and vivid images" at bounding box center [358, 144] width 200 height 9
click at [238, 149] on input "Words create moods and vivid images" at bounding box center [233, 144] width 9 height 9
checkbox input "true"
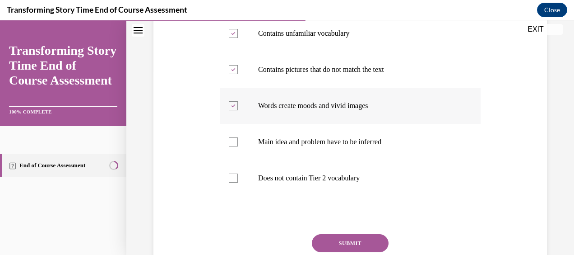
scroll to position [186, 0]
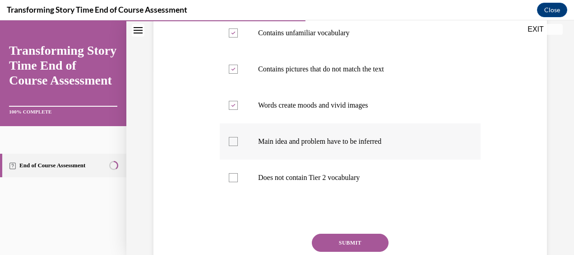
click at [394, 146] on p "Main idea and problem have to be inferred" at bounding box center [358, 141] width 200 height 9
click at [238, 146] on input "Main idea and problem have to be inferred" at bounding box center [233, 141] width 9 height 9
checkbox input "true"
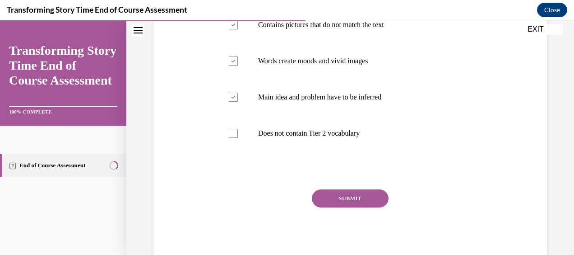
click at [357, 207] on button "SUBMIT" at bounding box center [350, 198] width 77 height 18
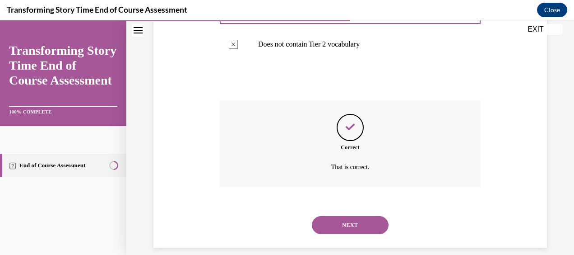
scroll to position [345, 0]
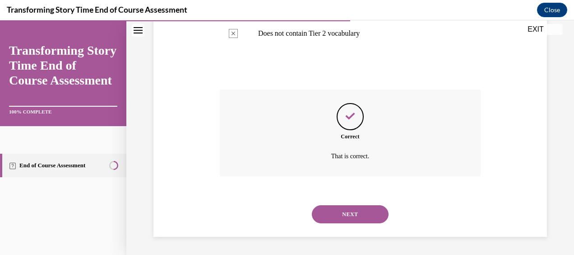
click at [366, 215] on button "NEXT" at bounding box center [350, 214] width 77 height 18
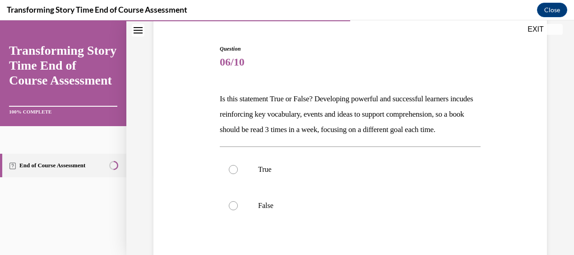
scroll to position [81, 0]
click at [286, 173] on p "True" at bounding box center [358, 168] width 200 height 9
click at [238, 173] on input "True" at bounding box center [233, 168] width 9 height 9
radio input "true"
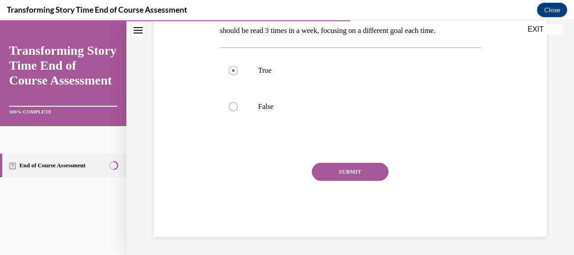
click at [329, 177] on button "SUBMIT" at bounding box center [350, 171] width 77 height 18
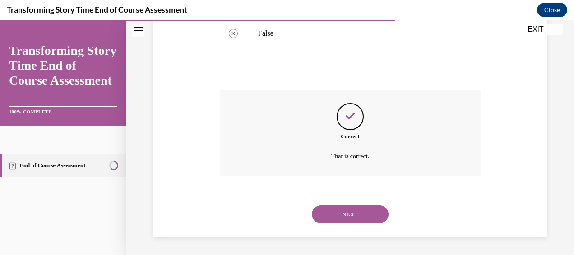
scroll to position [268, 0]
click at [336, 211] on button "NEXT" at bounding box center [350, 214] width 77 height 18
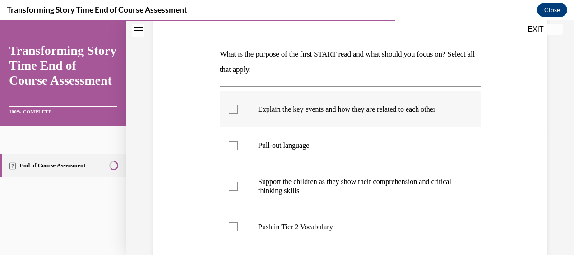
scroll to position [126, 0]
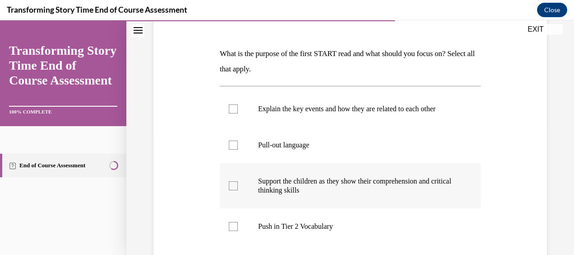
click at [335, 182] on p "Support the children as they show their comprehension and critical thinking ski…" at bounding box center [358, 185] width 200 height 18
click at [238, 182] on input "Support the children as they show their comprehension and critical thinking ski…" at bounding box center [233, 185] width 9 height 9
checkbox input "true"
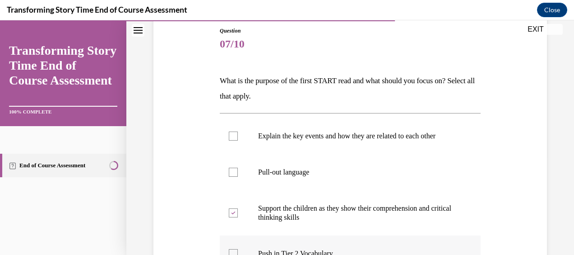
scroll to position [118, 0]
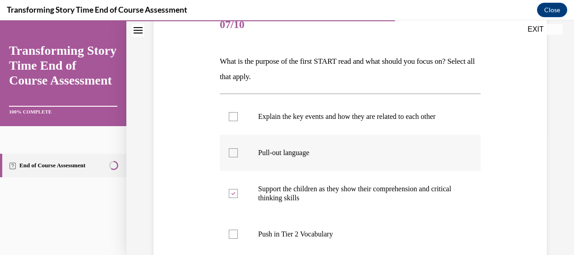
click at [301, 157] on label "Pull-out language" at bounding box center [350, 152] width 261 height 36
click at [238, 157] on input "Pull-out language" at bounding box center [233, 152] width 9 height 9
checkbox input "true"
click at [301, 126] on label "Explain the key events and how they are related to each other" at bounding box center [350, 116] width 261 height 36
click at [238, 121] on input "Explain the key events and how they are related to each other" at bounding box center [233, 116] width 9 height 9
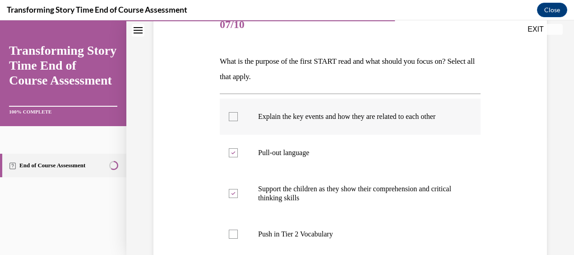
checkbox input "true"
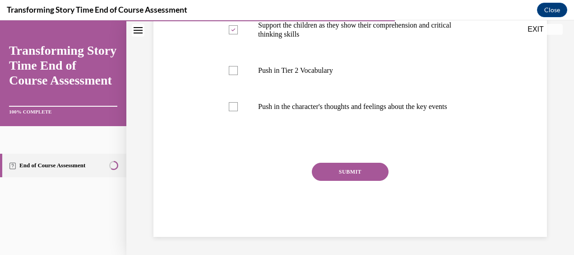
click at [320, 165] on button "SUBMIT" at bounding box center [350, 171] width 77 height 18
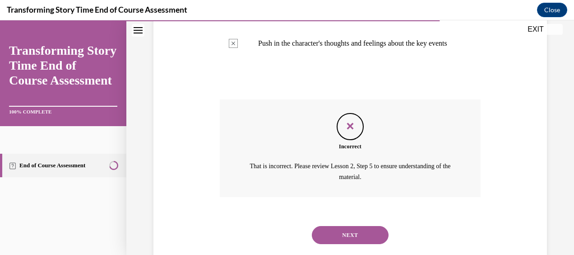
scroll to position [346, 0]
click at [344, 243] on button "NEXT" at bounding box center [350, 234] width 77 height 18
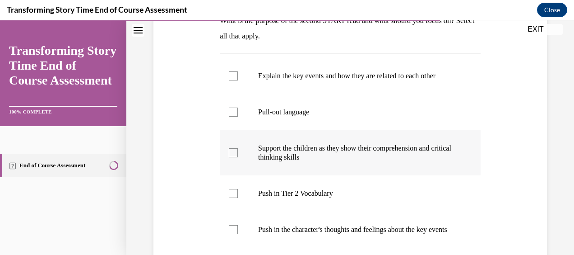
scroll to position [186, 0]
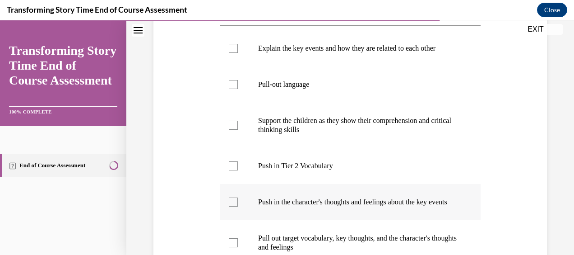
drag, startPoint x: 344, startPoint y: 221, endPoint x: 294, endPoint y: 210, distance: 50.8
click at [294, 206] on p "Push in the character's thoughts and feelings about the key events" at bounding box center [358, 201] width 200 height 9
click at [238, 206] on input "Push in the character's thoughts and feelings about the key events" at bounding box center [233, 201] width 9 height 9
click at [294, 206] on p "Push in the character's thoughts and feelings about the key events" at bounding box center [358, 201] width 200 height 9
click at [238, 206] on input "Push in the character's thoughts and feelings about the key events" at bounding box center [233, 201] width 9 height 9
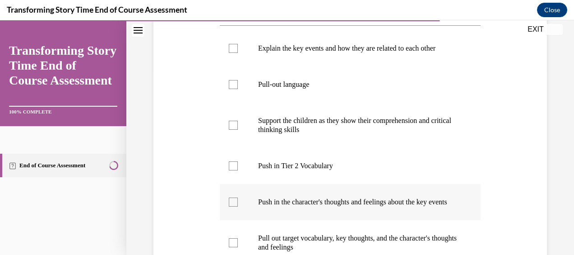
click at [294, 206] on p "Push in the character's thoughts and feelings about the key events" at bounding box center [358, 201] width 200 height 9
click at [238, 206] on input "Push in the character's thoughts and feelings about the key events" at bounding box center [233, 201] width 9 height 9
checkbox input "true"
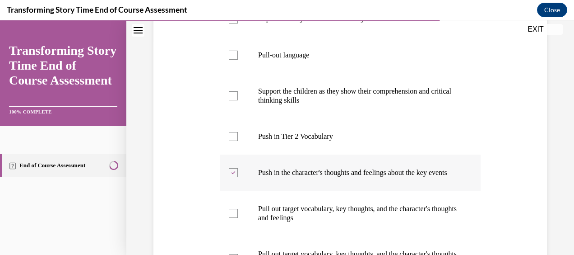
scroll to position [218, 0]
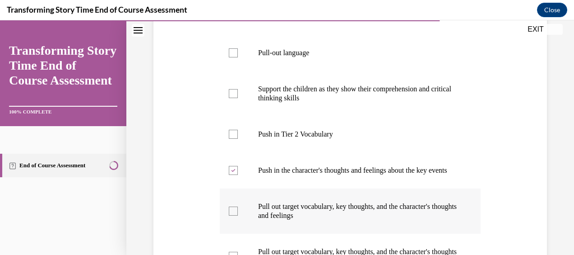
click at [299, 218] on p "Pull out target vocabulary, key thoughts, and the character's thoughts and feel…" at bounding box center [358, 211] width 200 height 18
click at [238, 215] on input "Pull out target vocabulary, key thoughts, and the character's thoughts and feel…" at bounding box center [233, 210] width 9 height 9
checkbox input "true"
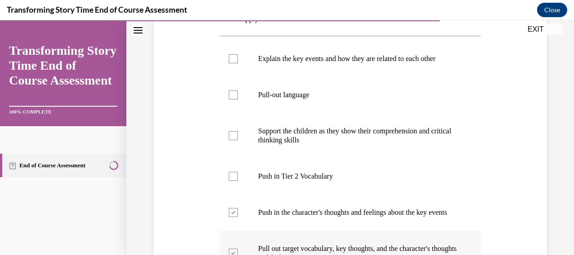
scroll to position [176, 0]
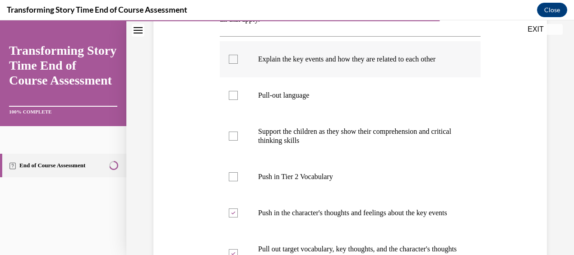
click at [346, 51] on label "Explain the key events and how they are related to each other" at bounding box center [350, 59] width 261 height 36
click at [238, 55] on input "Explain the key events and how they are related to each other" at bounding box center [233, 59] width 9 height 9
checkbox input "true"
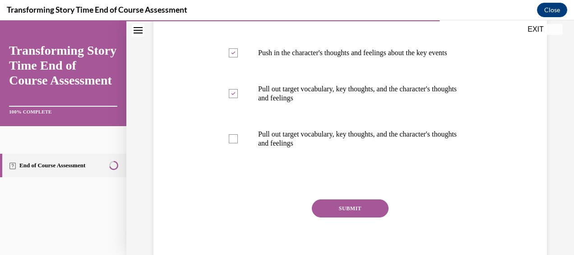
click at [343, 214] on button "SUBMIT" at bounding box center [350, 208] width 77 height 18
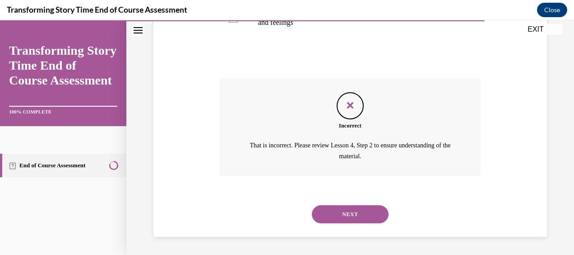
scroll to position [464, 0]
click at [342, 215] on button "NEXT" at bounding box center [350, 214] width 77 height 18
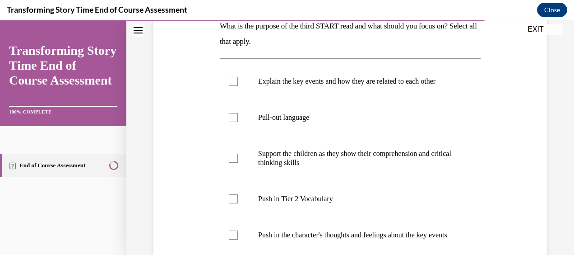
scroll to position [154, 0]
click at [325, 161] on p "Support the children as they show their comprehension and critical thinking ski…" at bounding box center [358, 157] width 200 height 18
click at [238, 161] on input "Support the children as they show their comprehension and critical thinking ski…" at bounding box center [233, 157] width 9 height 9
checkbox input "true"
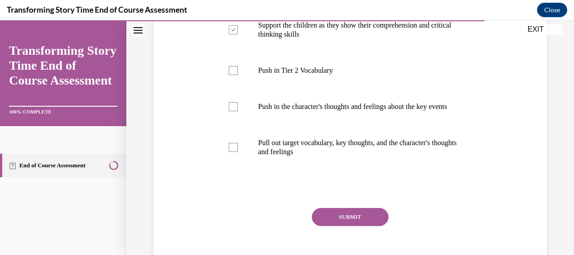
click at [346, 218] on button "SUBMIT" at bounding box center [350, 217] width 77 height 18
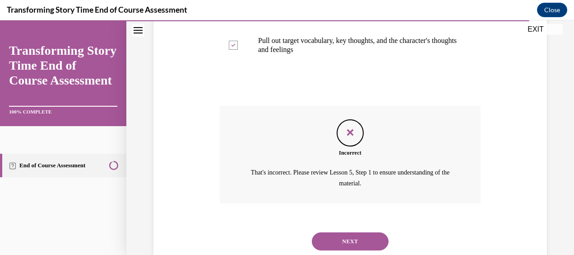
scroll to position [384, 0]
click at [346, 242] on button "NEXT" at bounding box center [350, 241] width 77 height 18
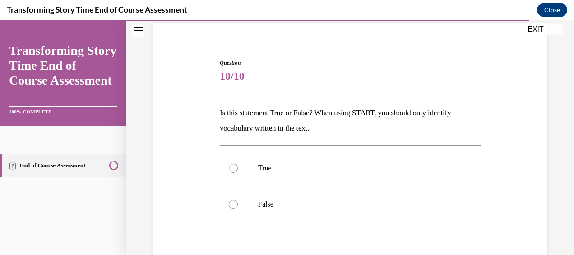
scroll to position [79, 0]
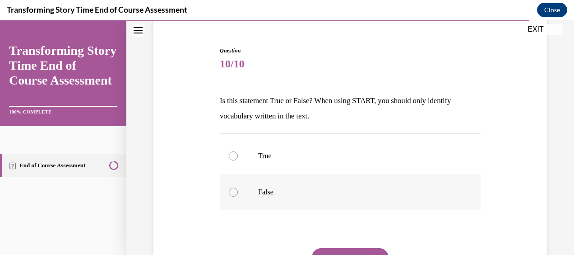
click at [254, 196] on label "False" at bounding box center [350, 192] width 261 height 36
click at [238, 196] on input "False" at bounding box center [233, 191] width 9 height 9
radio input "true"
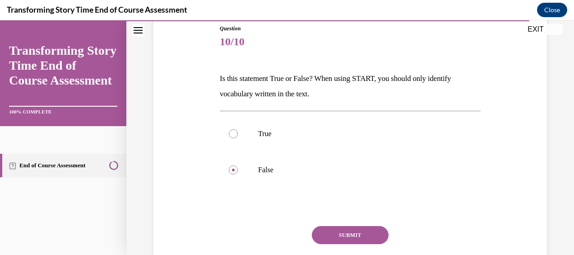
scroll to position [103, 0]
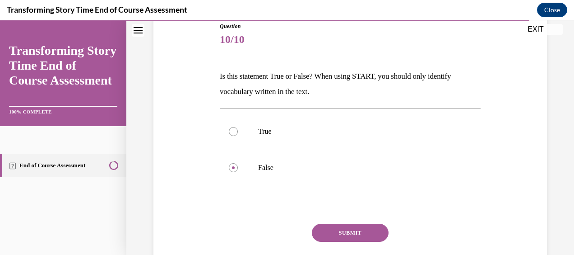
click at [346, 230] on button "SUBMIT" at bounding box center [350, 232] width 77 height 18
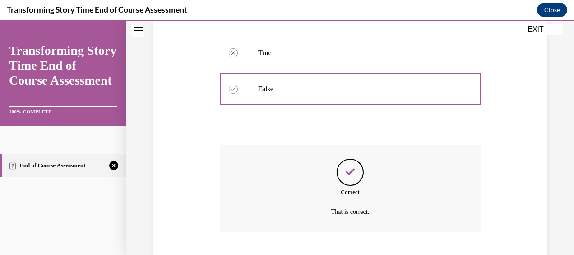
scroll to position [237, 0]
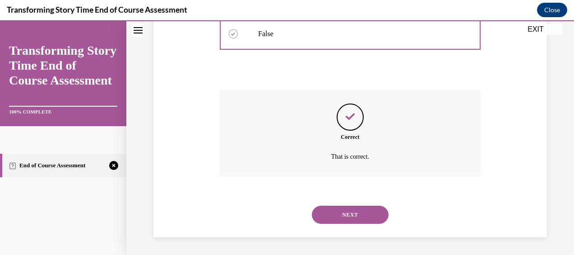
click at [367, 218] on button "NEXT" at bounding box center [350, 214] width 77 height 18
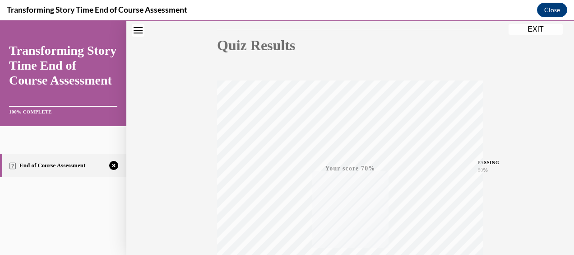
scroll to position [228, 0]
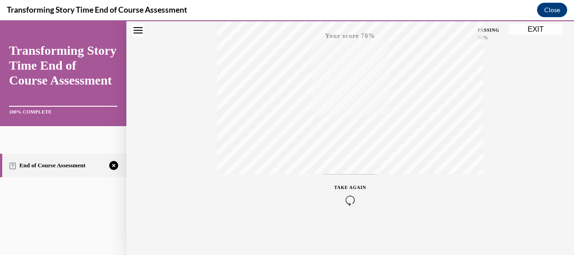
click at [343, 197] on icon "button" at bounding box center [350, 200] width 32 height 10
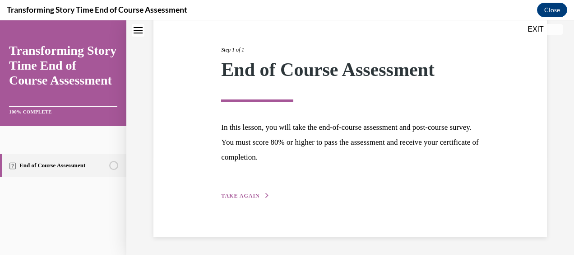
scroll to position [100, 0]
click at [244, 195] on span "TAKE AGAIN" at bounding box center [240, 196] width 38 height 6
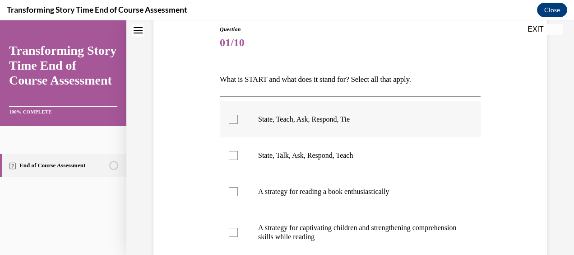
click at [289, 119] on p "State, Teach, Ask, Respond, Tie" at bounding box center [358, 119] width 200 height 9
click at [238, 119] on input "State, Teach, Ask, Respond, Tie" at bounding box center [233, 119] width 9 height 9
checkbox input "true"
click at [298, 233] on p "A strategy for captivating children and strengthening comprehension skills whil…" at bounding box center [358, 232] width 200 height 18
click at [238, 233] on input "A strategy for captivating children and strengthening comprehension skills whil…" at bounding box center [233, 231] width 9 height 9
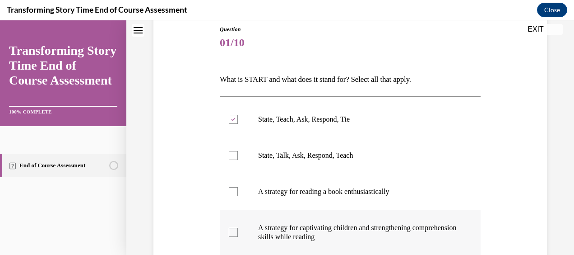
checkbox input "true"
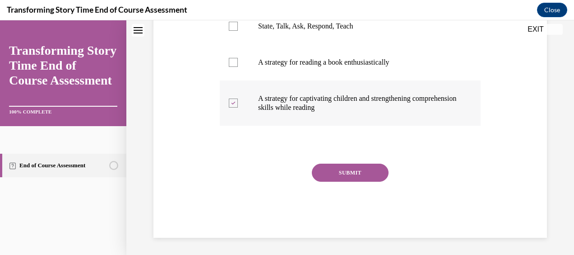
scroll to position [230, 0]
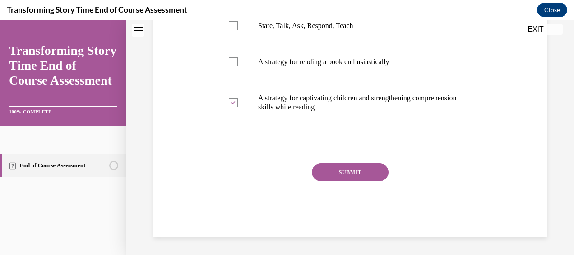
click at [348, 156] on div "Question 01/10 What is START and what does it stand for? Select all that apply.…" at bounding box center [350, 66] width 261 height 341
click at [348, 168] on button "SUBMIT" at bounding box center [350, 172] width 77 height 18
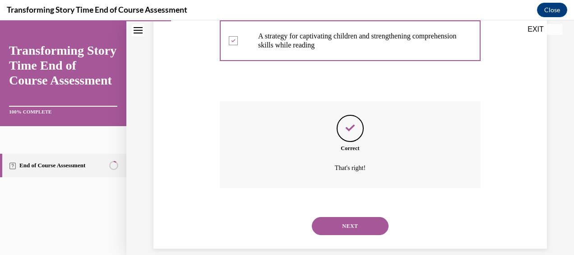
scroll to position [303, 0]
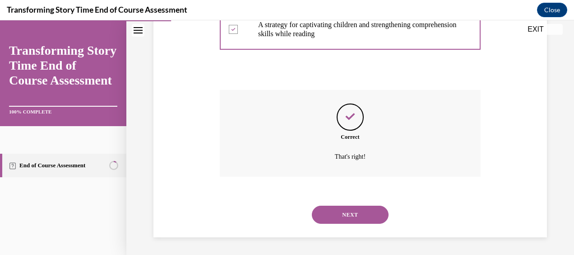
click at [360, 209] on button "NEXT" at bounding box center [350, 214] width 77 height 18
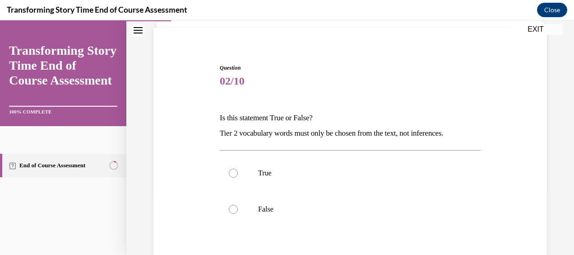
scroll to position [63, 0]
click at [277, 204] on p "False" at bounding box center [358, 208] width 200 height 9
click at [238, 204] on input "False" at bounding box center [233, 208] width 9 height 9
radio input "true"
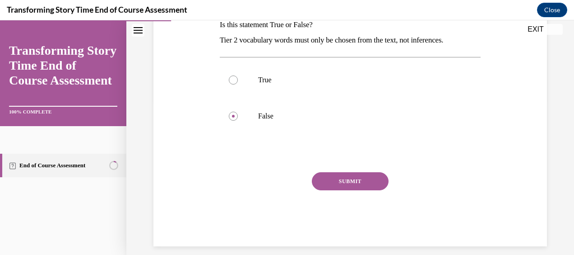
click at [332, 182] on button "SUBMIT" at bounding box center [350, 181] width 77 height 18
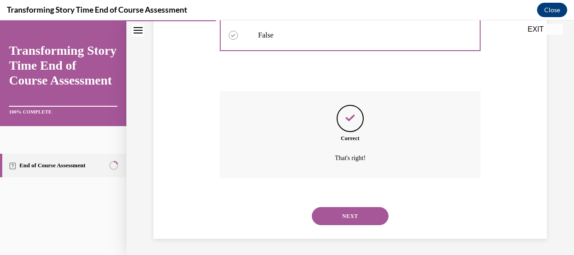
scroll to position [237, 0]
click at [325, 213] on button "NEXT" at bounding box center [350, 214] width 77 height 18
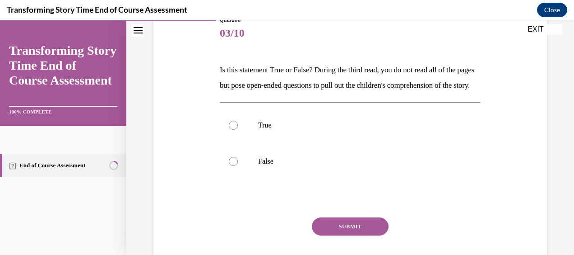
scroll to position [110, 0]
click at [323, 143] on label "True" at bounding box center [350, 125] width 261 height 36
click at [238, 129] on input "True" at bounding box center [233, 124] width 9 height 9
radio input "true"
click at [322, 235] on button "SUBMIT" at bounding box center [350, 226] width 77 height 18
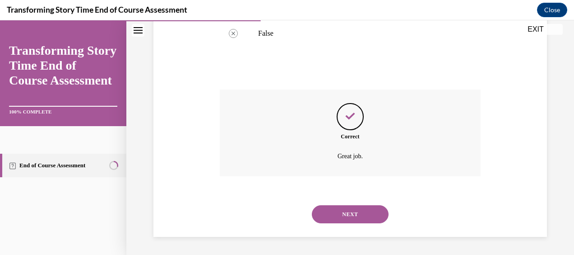
scroll to position [252, 0]
click at [341, 218] on button "NEXT" at bounding box center [350, 214] width 77 height 18
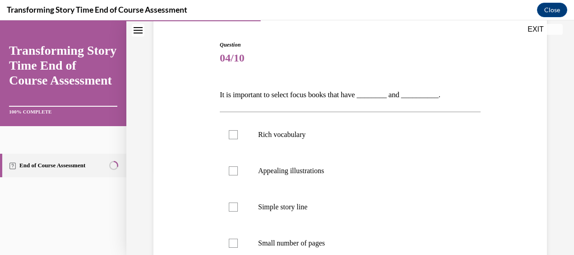
scroll to position [85, 0]
click at [353, 162] on label "Appealing illustrations" at bounding box center [350, 170] width 261 height 36
click at [238, 166] on input "Appealing illustrations" at bounding box center [233, 170] width 9 height 9
checkbox input "true"
click at [349, 139] on label "Rich vocabulary" at bounding box center [350, 134] width 261 height 36
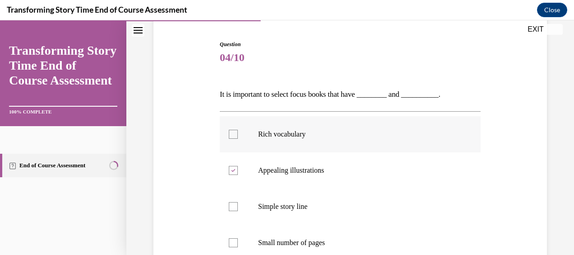
click at [238, 139] on input "Rich vocabulary" at bounding box center [233, 134] width 9 height 9
checkbox input "true"
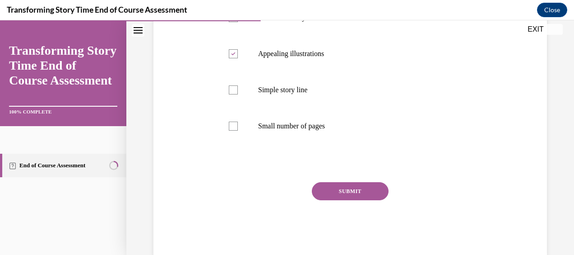
click at [357, 191] on button "SUBMIT" at bounding box center [350, 191] width 77 height 18
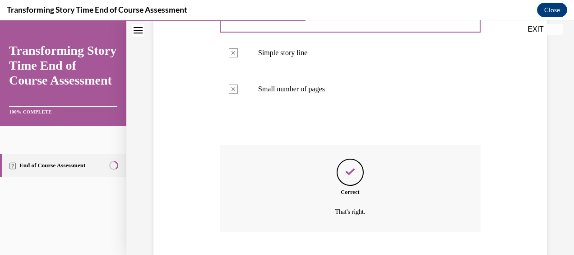
scroll to position [294, 0]
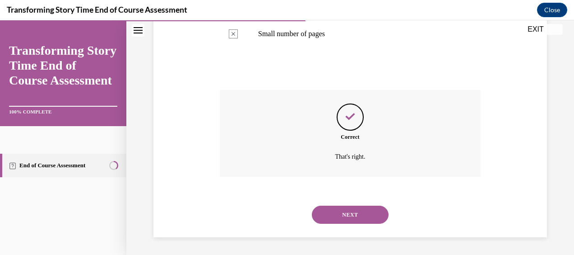
click at [362, 208] on button "NEXT" at bounding box center [350, 214] width 77 height 18
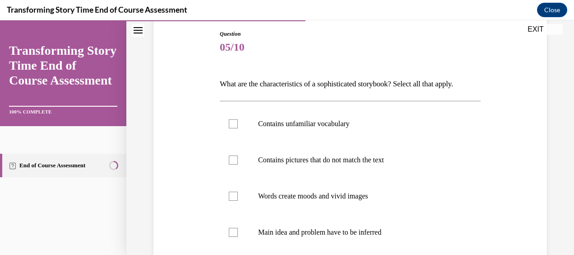
scroll to position [97, 0]
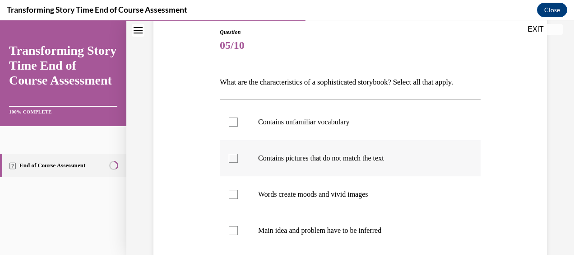
click at [370, 162] on p "Contains pictures that do not match the text" at bounding box center [358, 157] width 200 height 9
click at [238, 162] on input "Contains pictures that do not match the text" at bounding box center [233, 157] width 9 height 9
checkbox input "true"
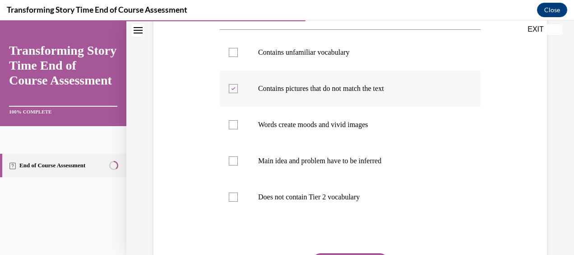
scroll to position [170, 0]
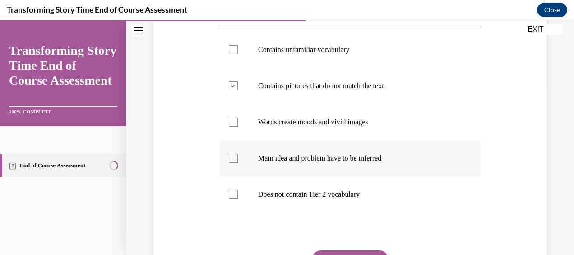
click at [346, 162] on p "Main idea and problem have to be inferred" at bounding box center [358, 157] width 200 height 9
click at [238, 162] on input "Main idea and problem have to be inferred" at bounding box center [233, 157] width 9 height 9
checkbox input "true"
click at [332, 54] on p "Contains unfamiliar vocabulary" at bounding box center [358, 49] width 200 height 9
click at [238, 54] on input "Contains unfamiliar vocabulary" at bounding box center [233, 49] width 9 height 9
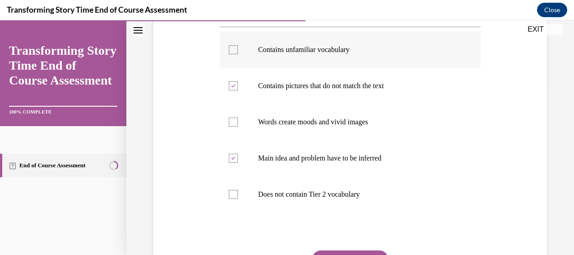
checkbox input "true"
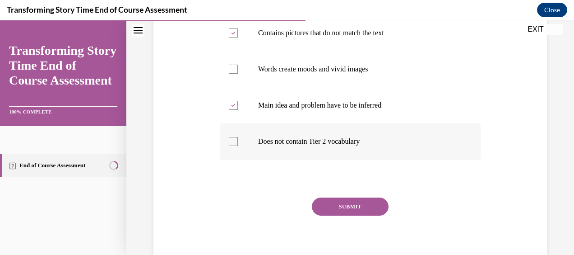
scroll to position [223, 0]
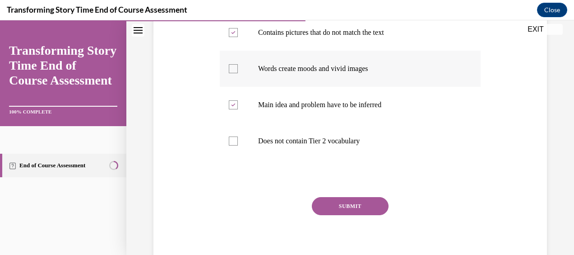
click at [354, 73] on p "Words create moods and vivid images" at bounding box center [358, 68] width 200 height 9
click at [238, 73] on input "Words create moods and vivid images" at bounding box center [233, 68] width 9 height 9
checkbox input "true"
click at [345, 214] on button "SUBMIT" at bounding box center [350, 206] width 77 height 18
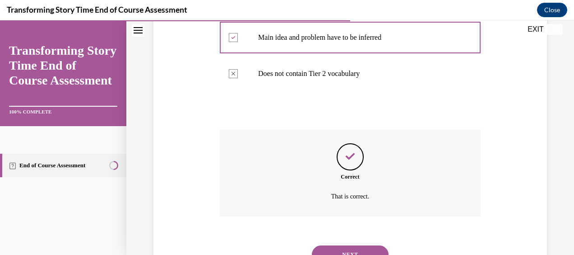
scroll to position [345, 0]
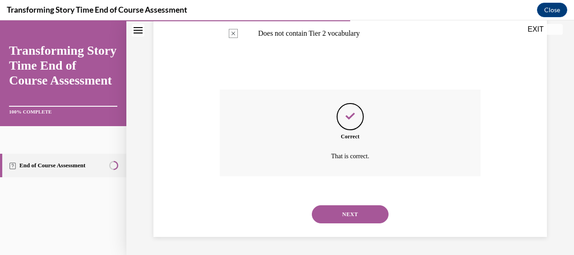
click at [347, 215] on button "NEXT" at bounding box center [350, 214] width 77 height 18
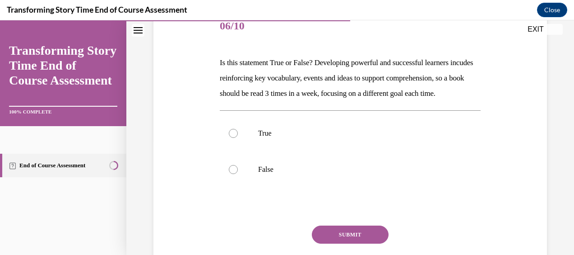
scroll to position [117, 0]
click at [252, 144] on label "True" at bounding box center [350, 133] width 261 height 36
click at [238, 137] on input "True" at bounding box center [233, 132] width 9 height 9
radio input "true"
click at [337, 243] on button "SUBMIT" at bounding box center [350, 234] width 77 height 18
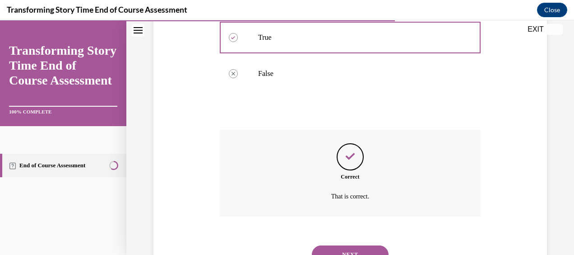
scroll to position [268, 0]
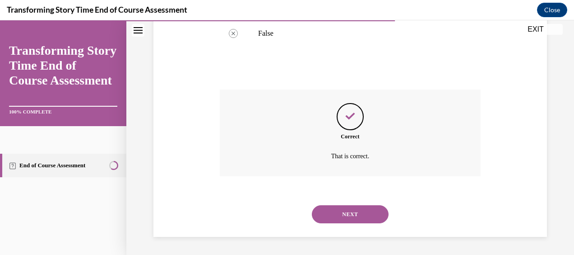
click at [342, 213] on button "NEXT" at bounding box center [350, 214] width 77 height 18
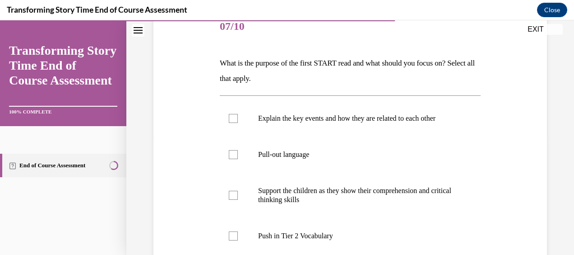
scroll to position [117, 0]
click at [303, 164] on label "Pull-out language" at bounding box center [350, 153] width 261 height 36
click at [238, 158] on input "Pull-out language" at bounding box center [233, 153] width 9 height 9
checkbox input "true"
click at [302, 233] on p "Push in Tier 2 Vocabulary" at bounding box center [358, 234] width 200 height 9
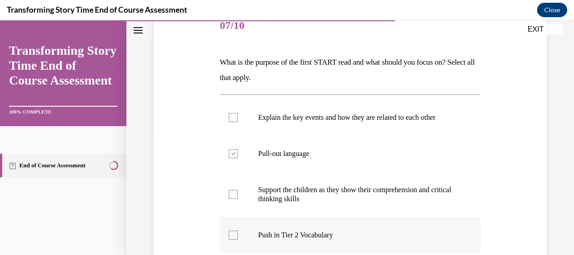
click at [238, 233] on input "Push in Tier 2 Vocabulary" at bounding box center [233, 234] width 9 height 9
checkbox input "true"
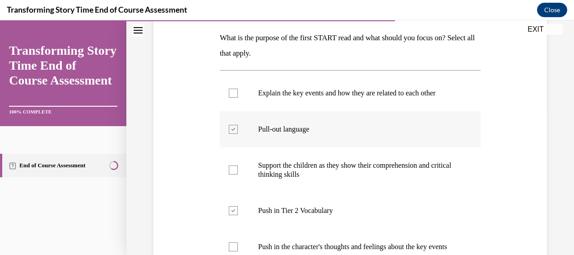
scroll to position [141, 0]
click at [379, 100] on label "Explain the key events and how they are related to each other" at bounding box center [350, 93] width 261 height 36
click at [238, 98] on input "Explain the key events and how they are related to each other" at bounding box center [233, 93] width 9 height 9
checkbox input "true"
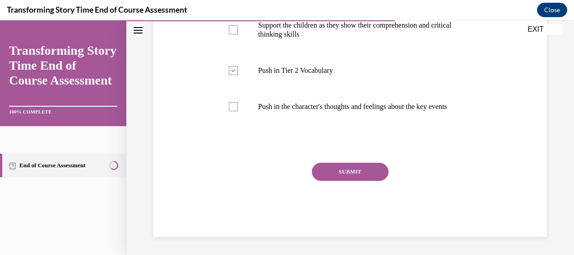
click at [349, 169] on button "SUBMIT" at bounding box center [350, 171] width 77 height 18
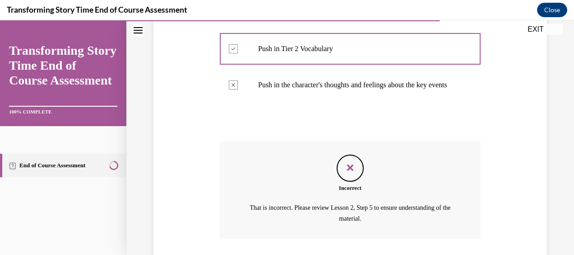
scroll to position [374, 0]
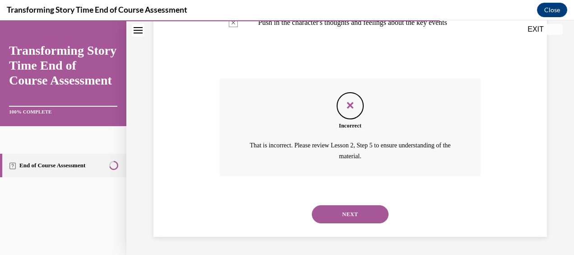
click at [338, 209] on button "NEXT" at bounding box center [350, 214] width 77 height 18
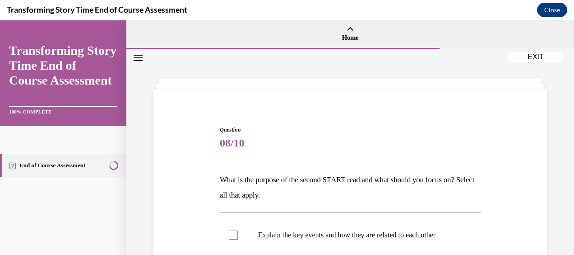
scroll to position [60, 0]
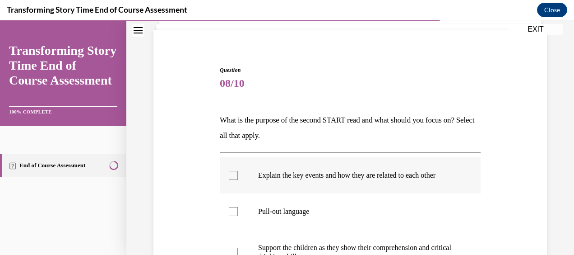
click at [355, 172] on p "Explain the key events and how they are related to each other" at bounding box center [358, 175] width 200 height 9
click at [238, 172] on input "Explain the key events and how they are related to each other" at bounding box center [233, 175] width 9 height 9
checkbox input "true"
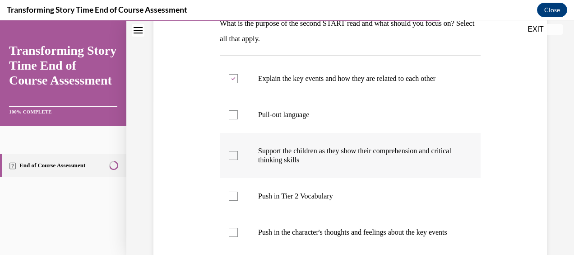
scroll to position [236, 0]
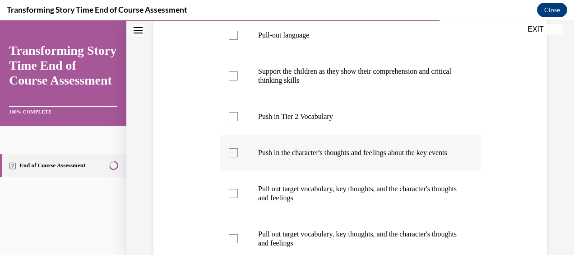
click at [325, 155] on p "Push in the character's thoughts and feelings about the key events" at bounding box center [358, 152] width 200 height 9
click at [238, 155] on input "Push in the character's thoughts and feelings about the key events" at bounding box center [233, 152] width 9 height 9
checkbox input "true"
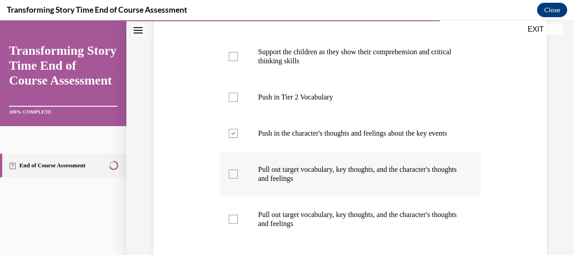
scroll to position [255, 0]
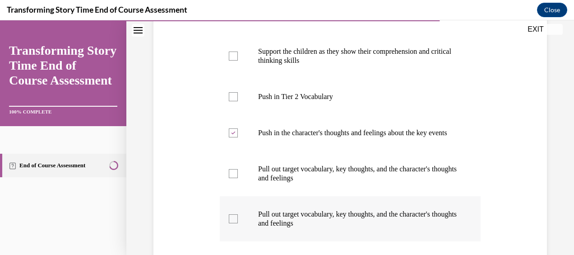
click at [348, 219] on p "Pull out target vocabulary, key thoughts, and the character's thoughts and feel…" at bounding box center [358, 218] width 200 height 18
click at [238, 219] on input "Pull out target vocabulary, key thoughts, and the character's thoughts and feel…" at bounding box center [233, 218] width 9 height 9
checkbox input "true"
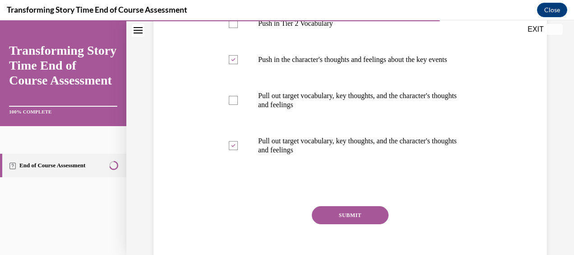
click at [350, 224] on button "SUBMIT" at bounding box center [350, 215] width 77 height 18
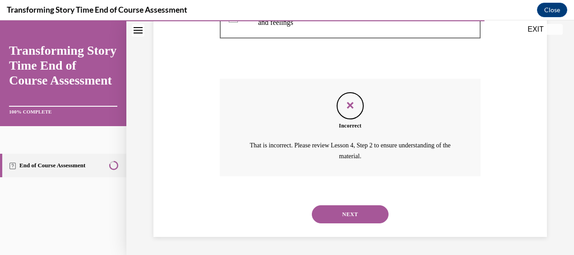
scroll to position [460, 0]
click at [346, 222] on button "NEXT" at bounding box center [350, 214] width 77 height 18
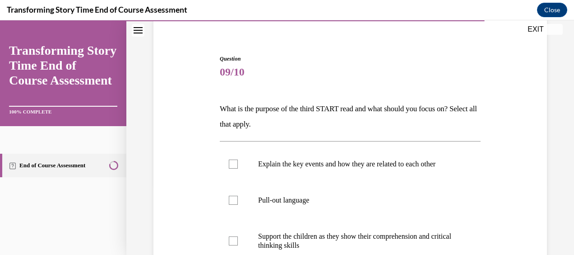
scroll to position [71, 0]
click at [289, 232] on p "Support the children as they show their comprehension and critical thinking ski…" at bounding box center [358, 240] width 200 height 18
click at [238, 236] on input "Support the children as they show their comprehension and critical thinking ski…" at bounding box center [233, 240] width 9 height 9
checkbox input "true"
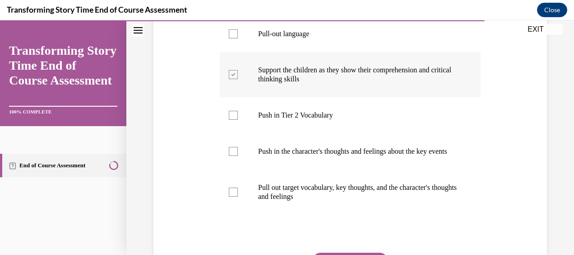
scroll to position [250, 0]
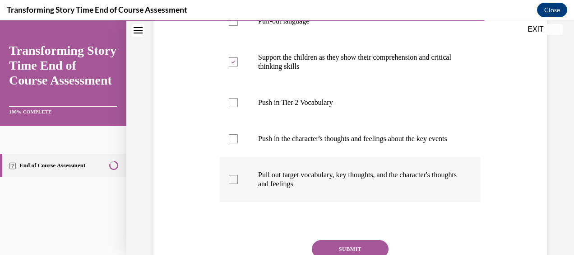
click at [306, 184] on p "Pull out target vocabulary, key thoughts, and the character's thoughts and feel…" at bounding box center [358, 179] width 200 height 18
click at [238, 184] on input "Pull out target vocabulary, key thoughts, and the character's thoughts and feel…" at bounding box center [233, 179] width 9 height 9
checkbox input "true"
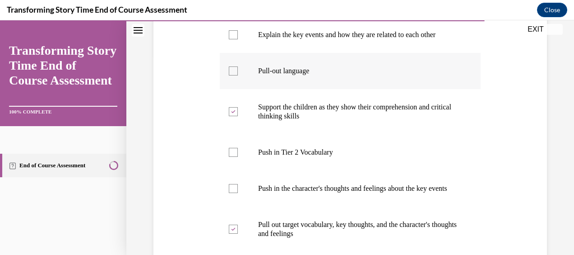
click at [305, 74] on p "Pull-out language" at bounding box center [358, 70] width 200 height 9
click at [238, 74] on input "Pull-out language" at bounding box center [233, 70] width 9 height 9
checkbox input "true"
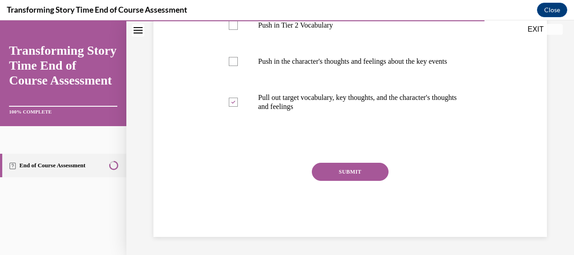
click at [344, 176] on button "SUBMIT" at bounding box center [350, 171] width 77 height 18
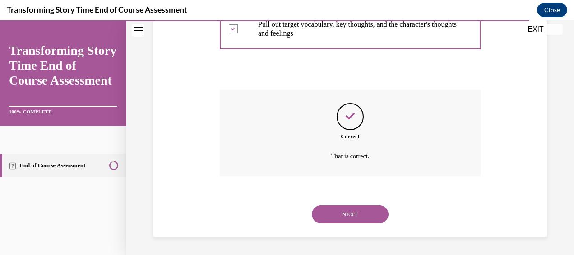
scroll to position [408, 0]
click at [348, 213] on button "NEXT" at bounding box center [350, 214] width 77 height 18
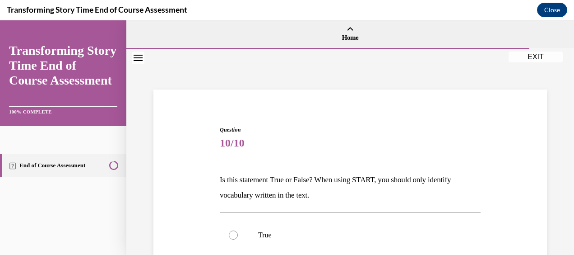
scroll to position [64, 0]
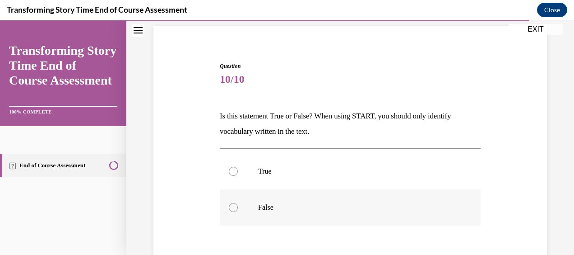
click at [320, 216] on label "False" at bounding box center [350, 207] width 261 height 36
click at [238, 212] on input "False" at bounding box center [233, 207] width 9 height 9
radio input "true"
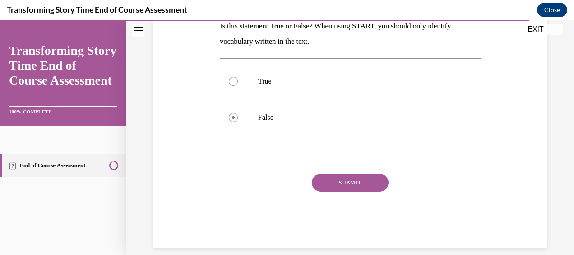
click at [334, 185] on button "SUBMIT" at bounding box center [350, 182] width 77 height 18
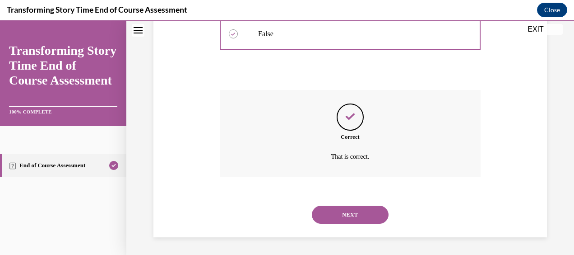
click at [355, 212] on button "NEXT" at bounding box center [350, 214] width 77 height 18
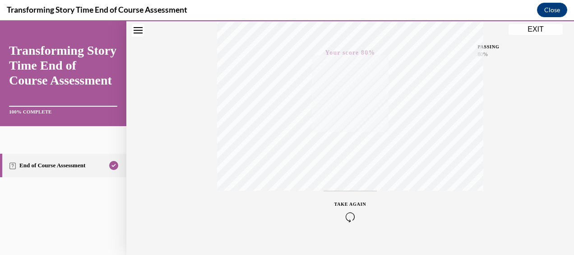
scroll to position [228, 0]
click at [540, 27] on button "EXIT" at bounding box center [536, 29] width 54 height 11
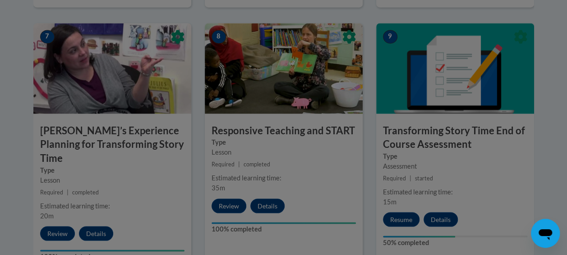
scroll to position [858, 0]
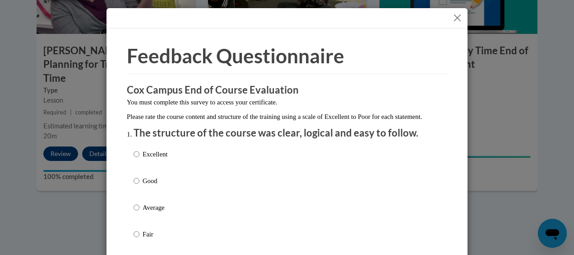
click at [456, 11] on div at bounding box center [287, 18] width 361 height 20
click at [456, 15] on button "Close" at bounding box center [457, 17] width 11 height 11
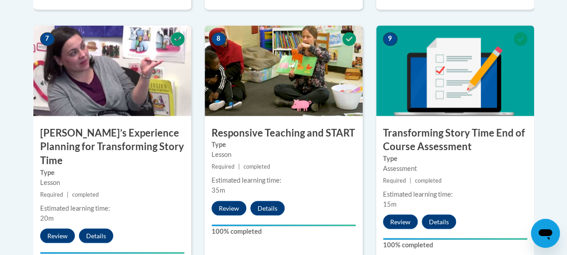
scroll to position [777, 0]
